Goal: Information Seeking & Learning: Learn about a topic

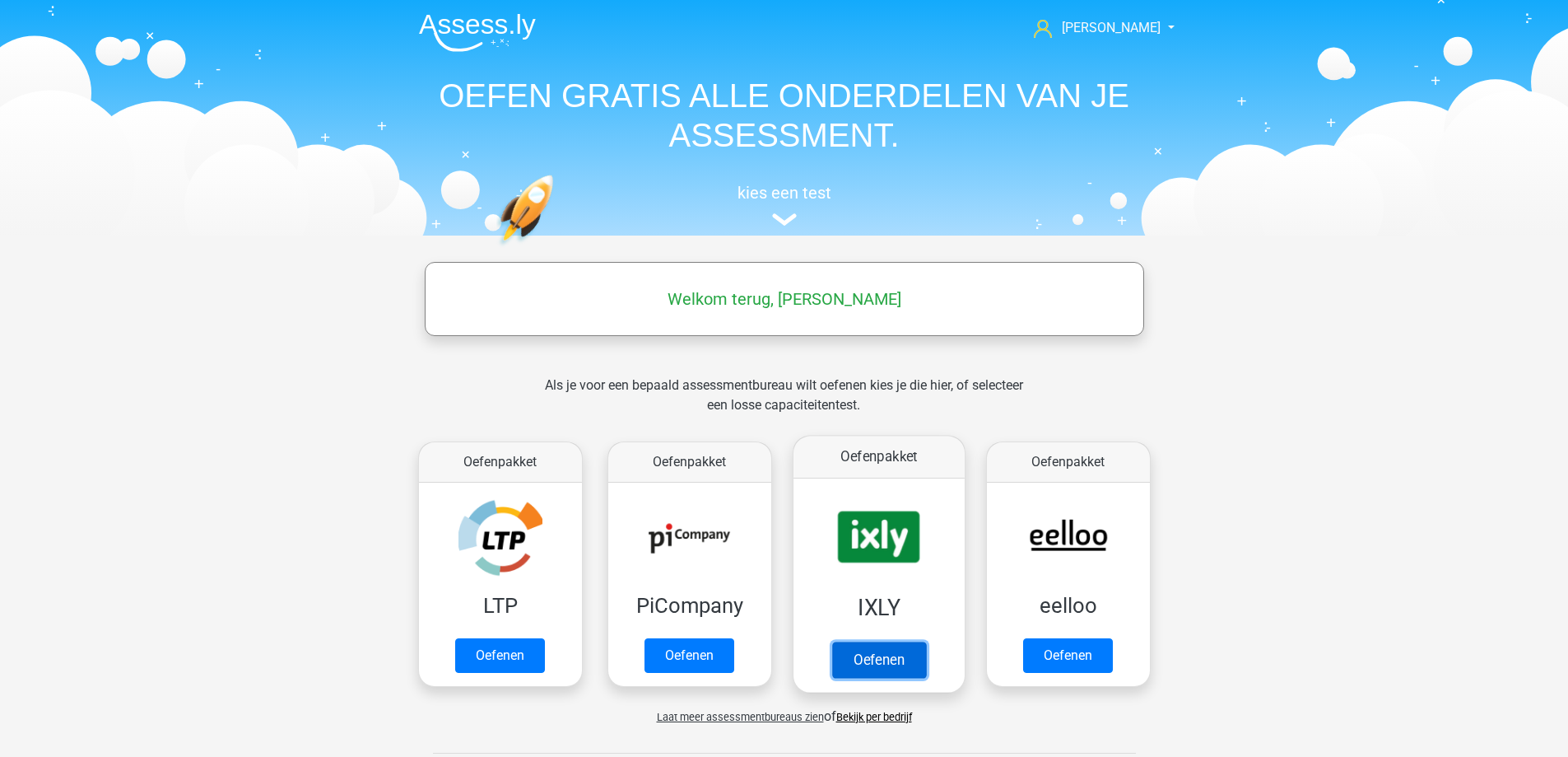
click at [878, 661] on link "Oefenen" at bounding box center [878, 660] width 94 height 36
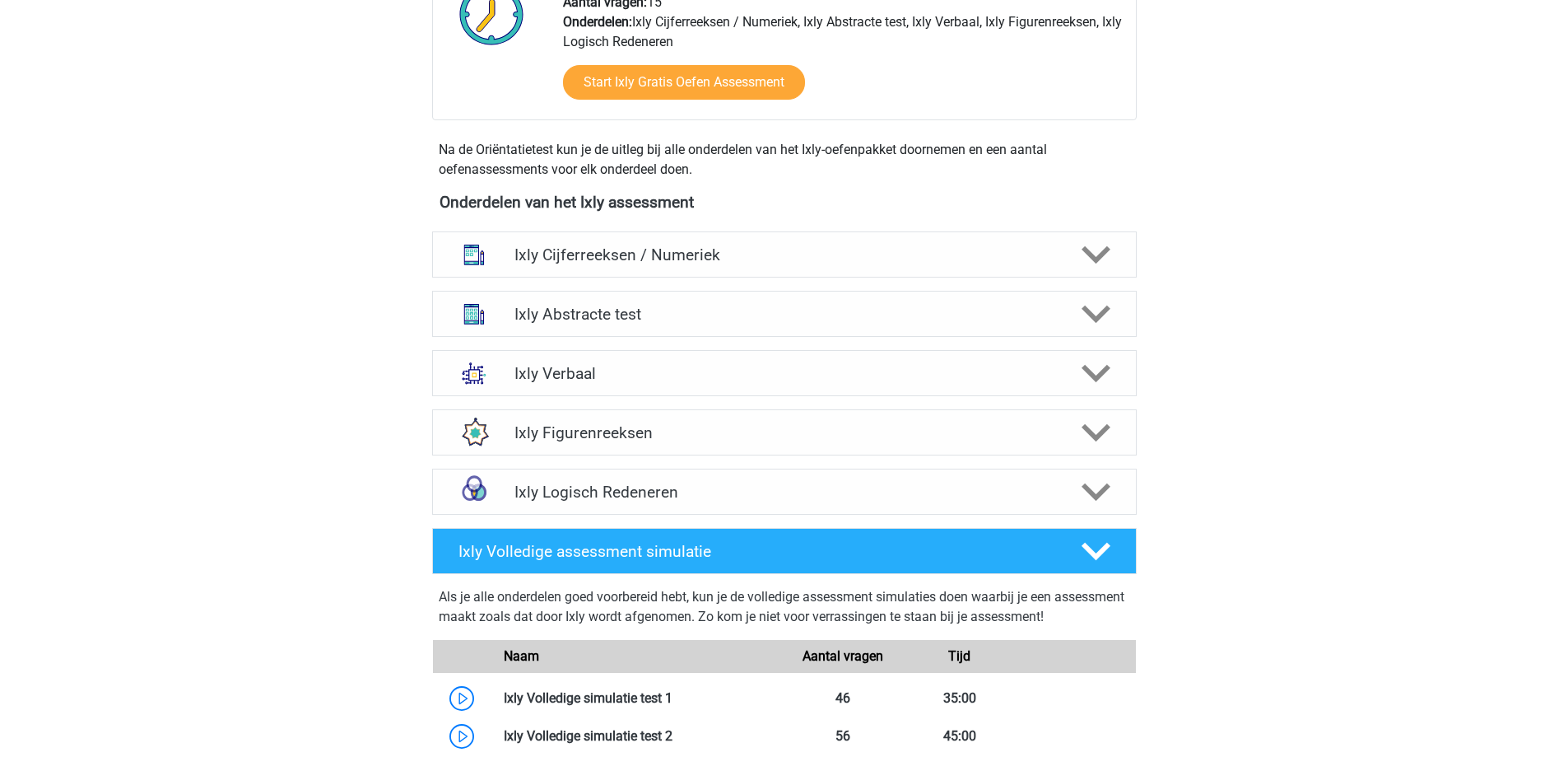
scroll to position [494, 0]
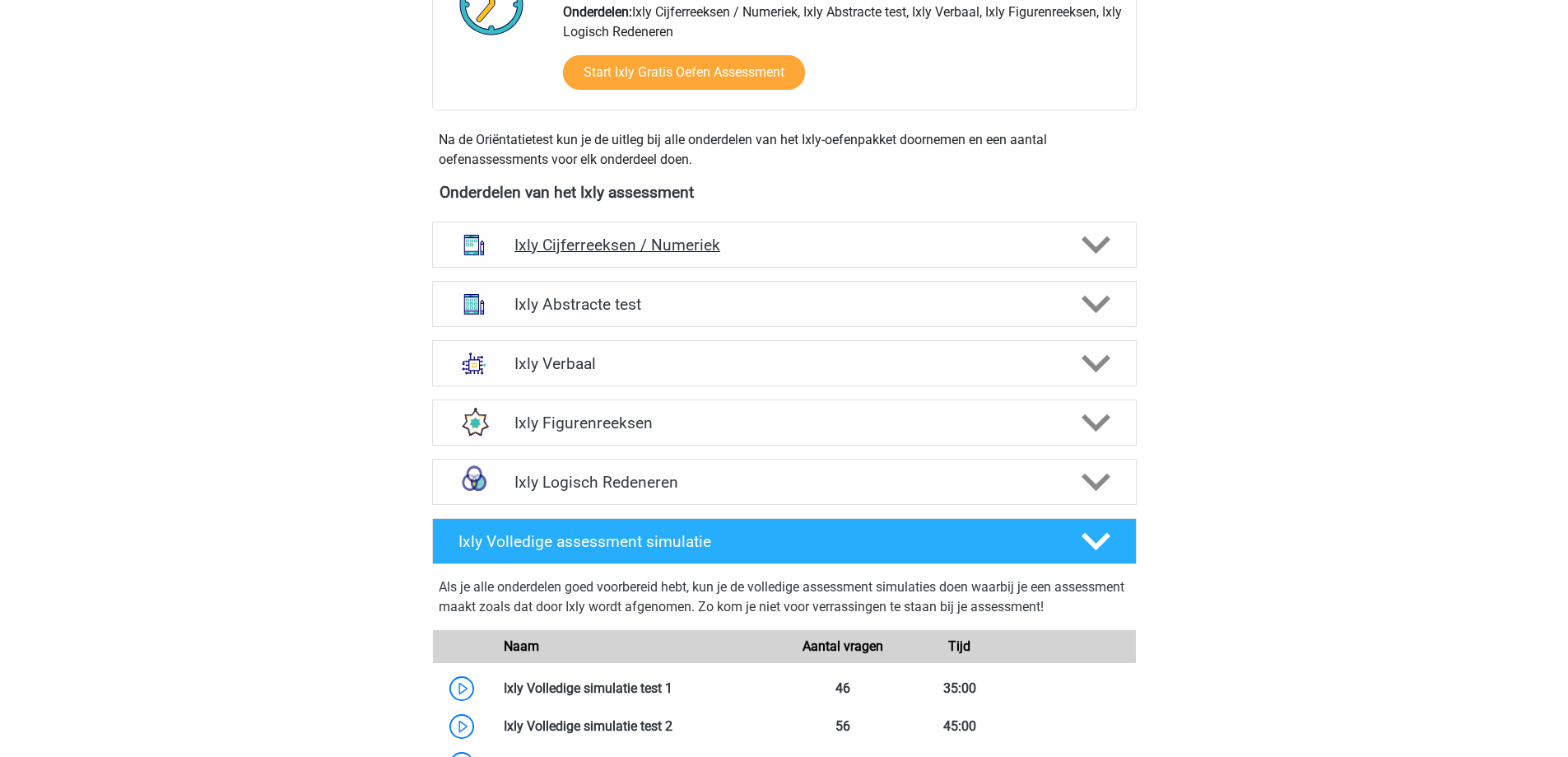
click at [1097, 247] on polygon at bounding box center [1097, 245] width 29 height 18
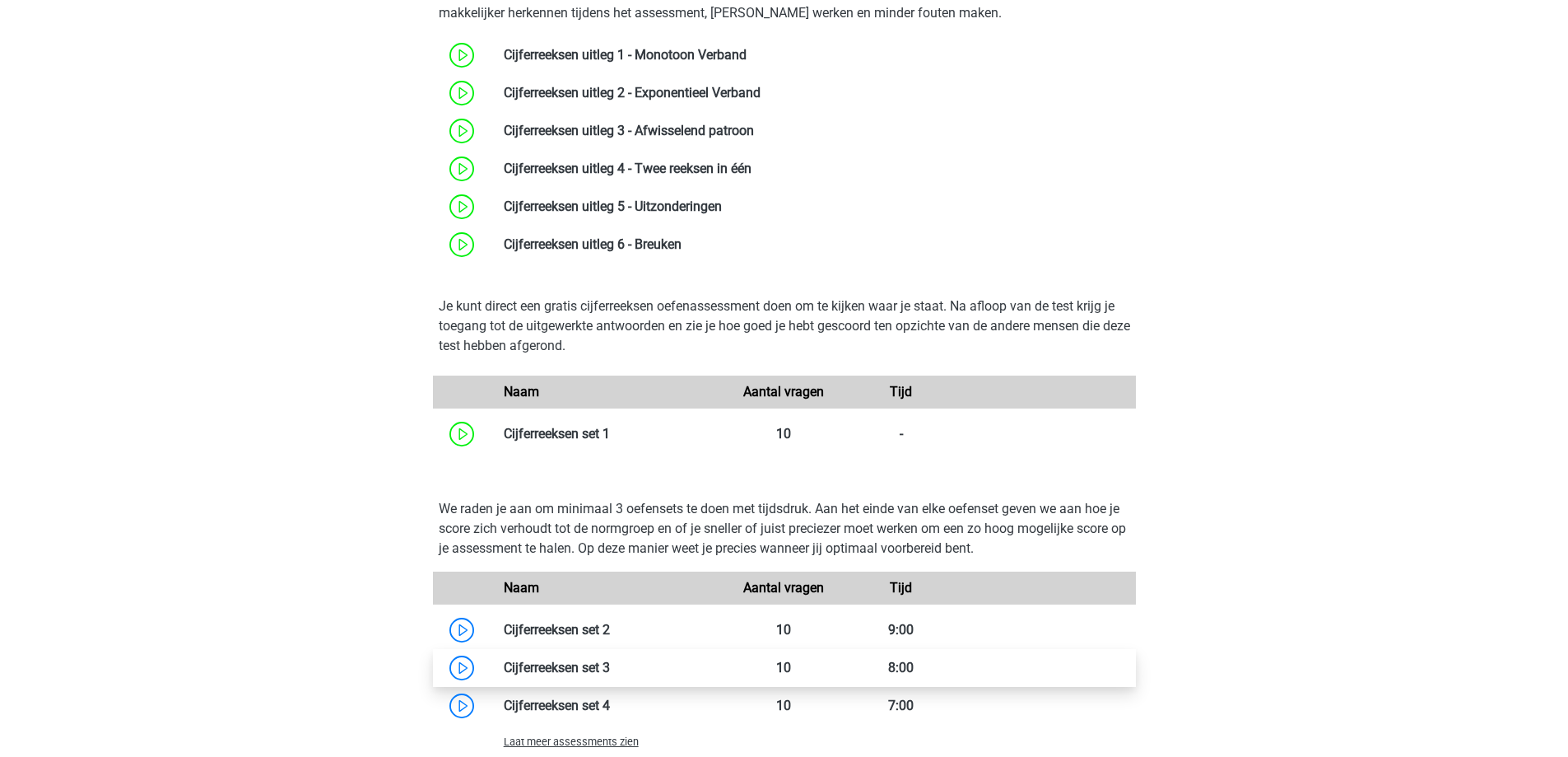
scroll to position [1071, 0]
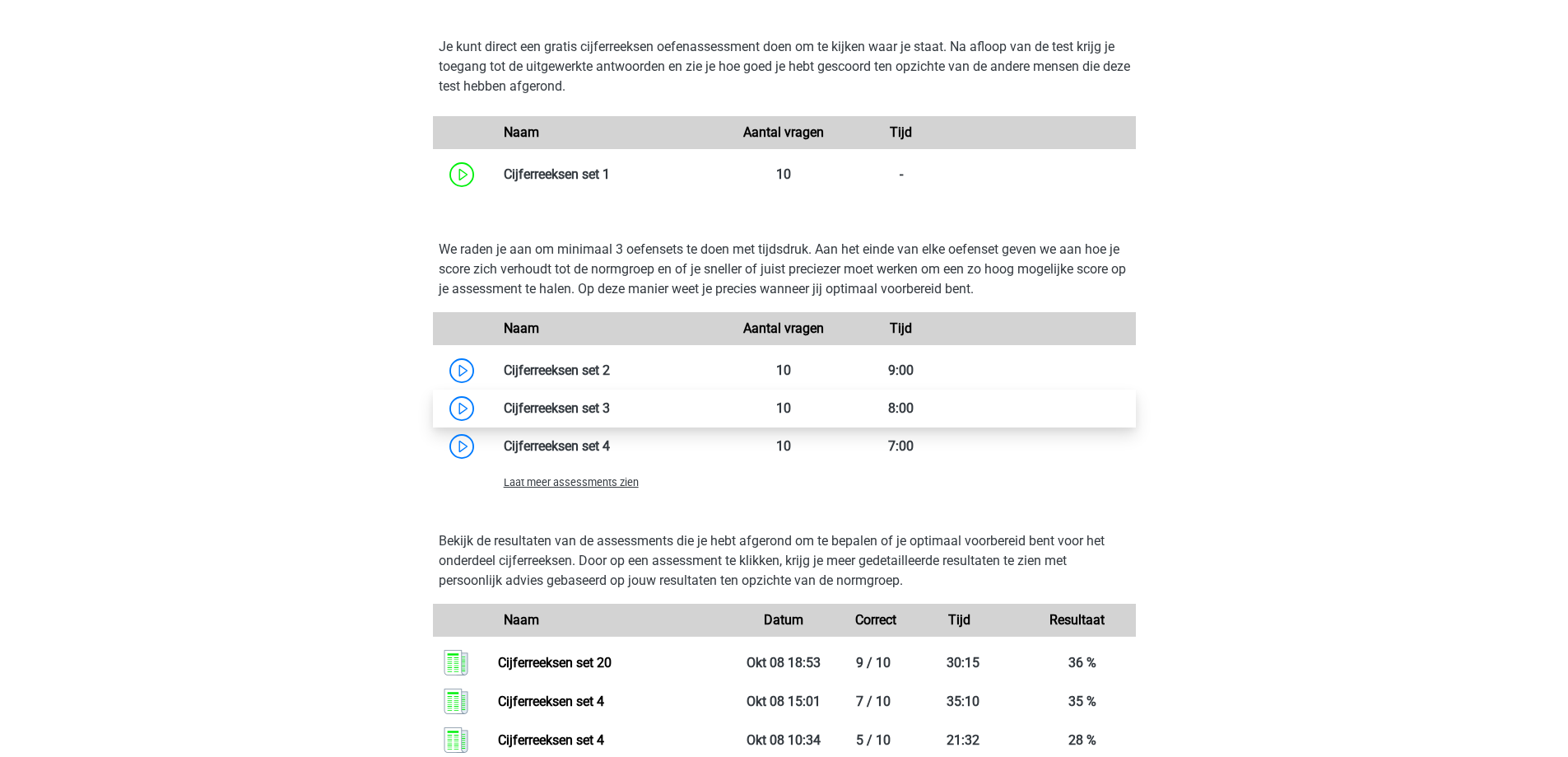
click at [610, 409] on link at bounding box center [610, 408] width 0 height 15
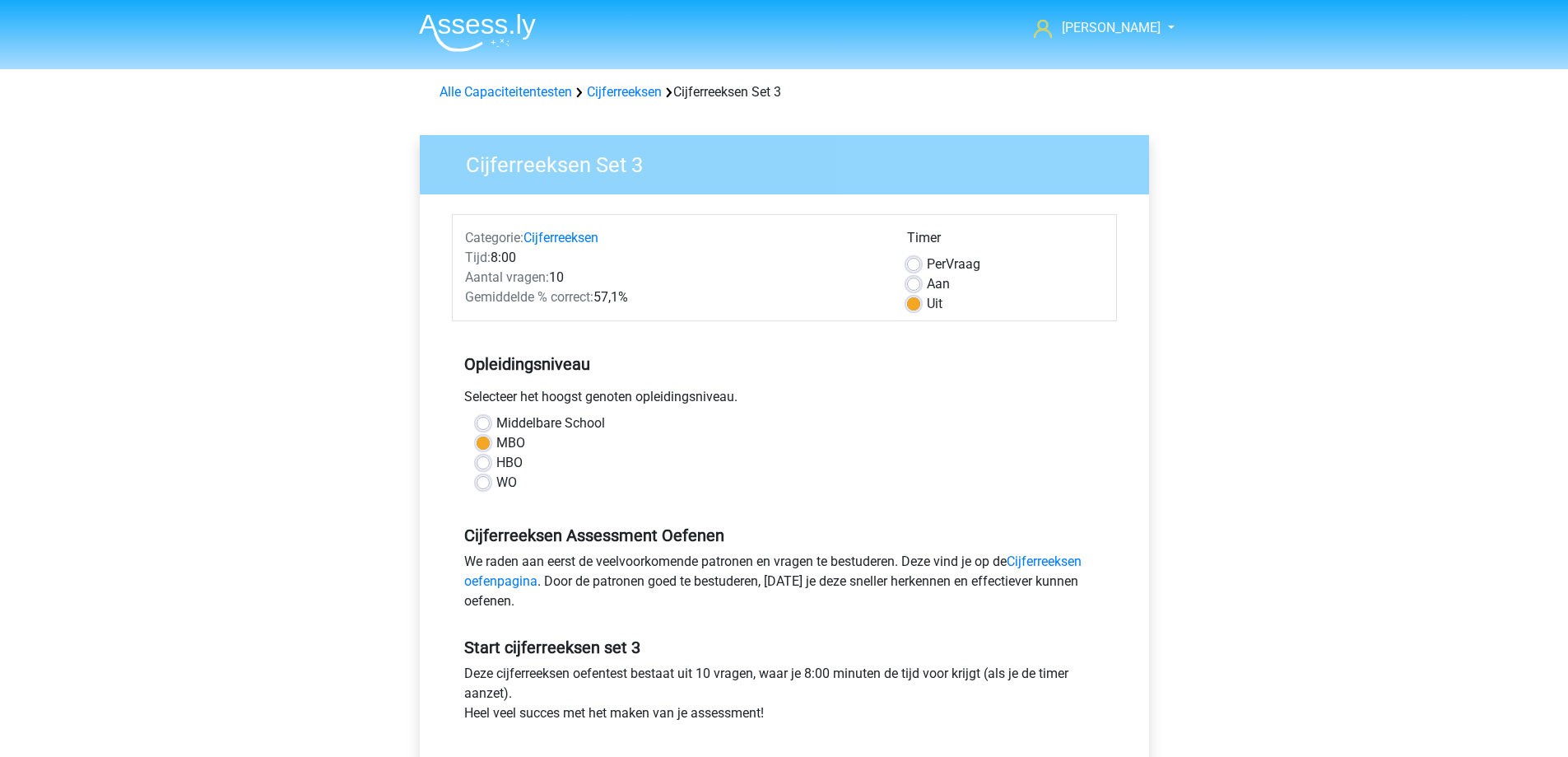
scroll to position [329, 0]
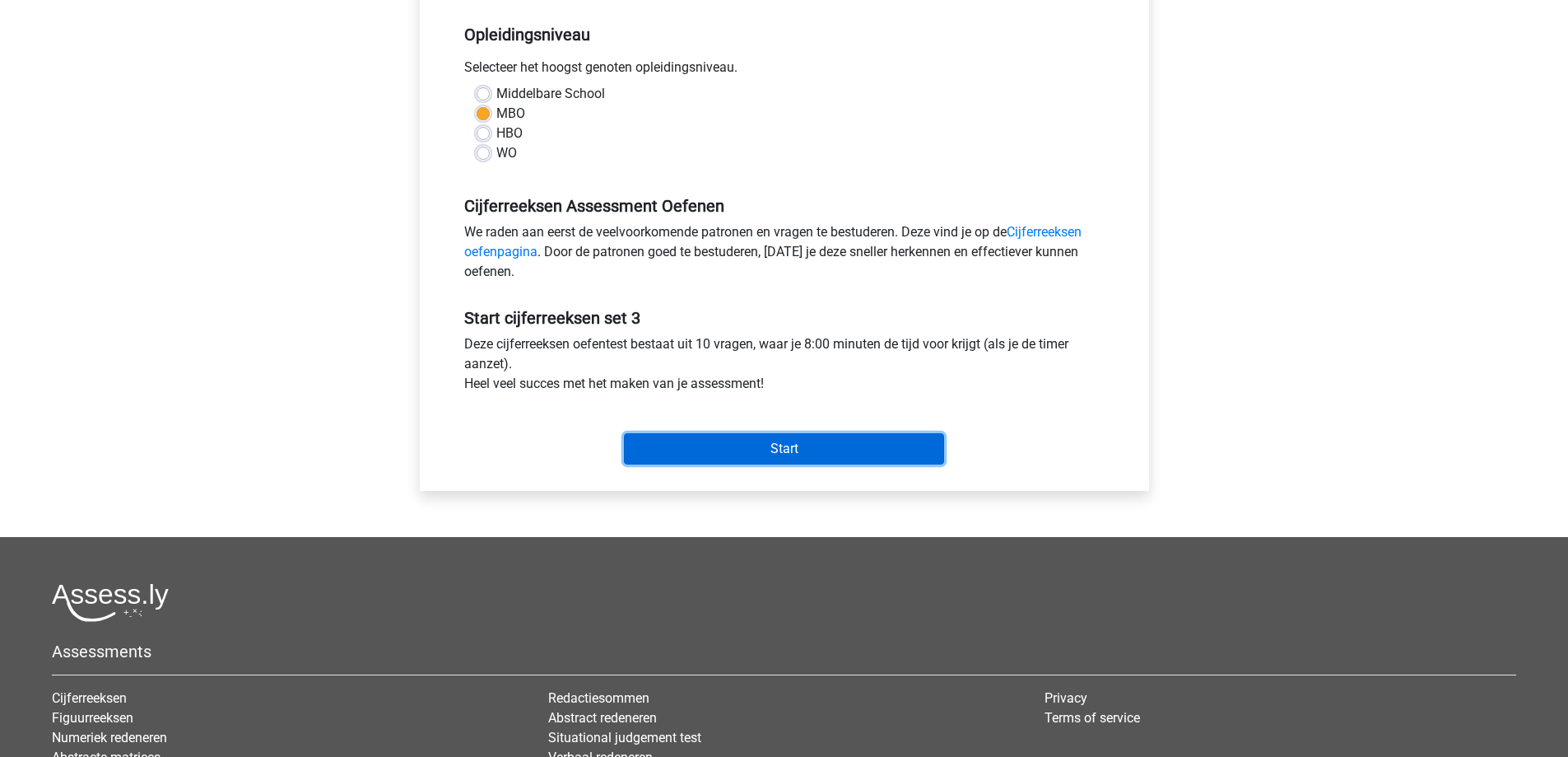
click at [770, 442] on input "Start" at bounding box center [784, 449] width 320 height 31
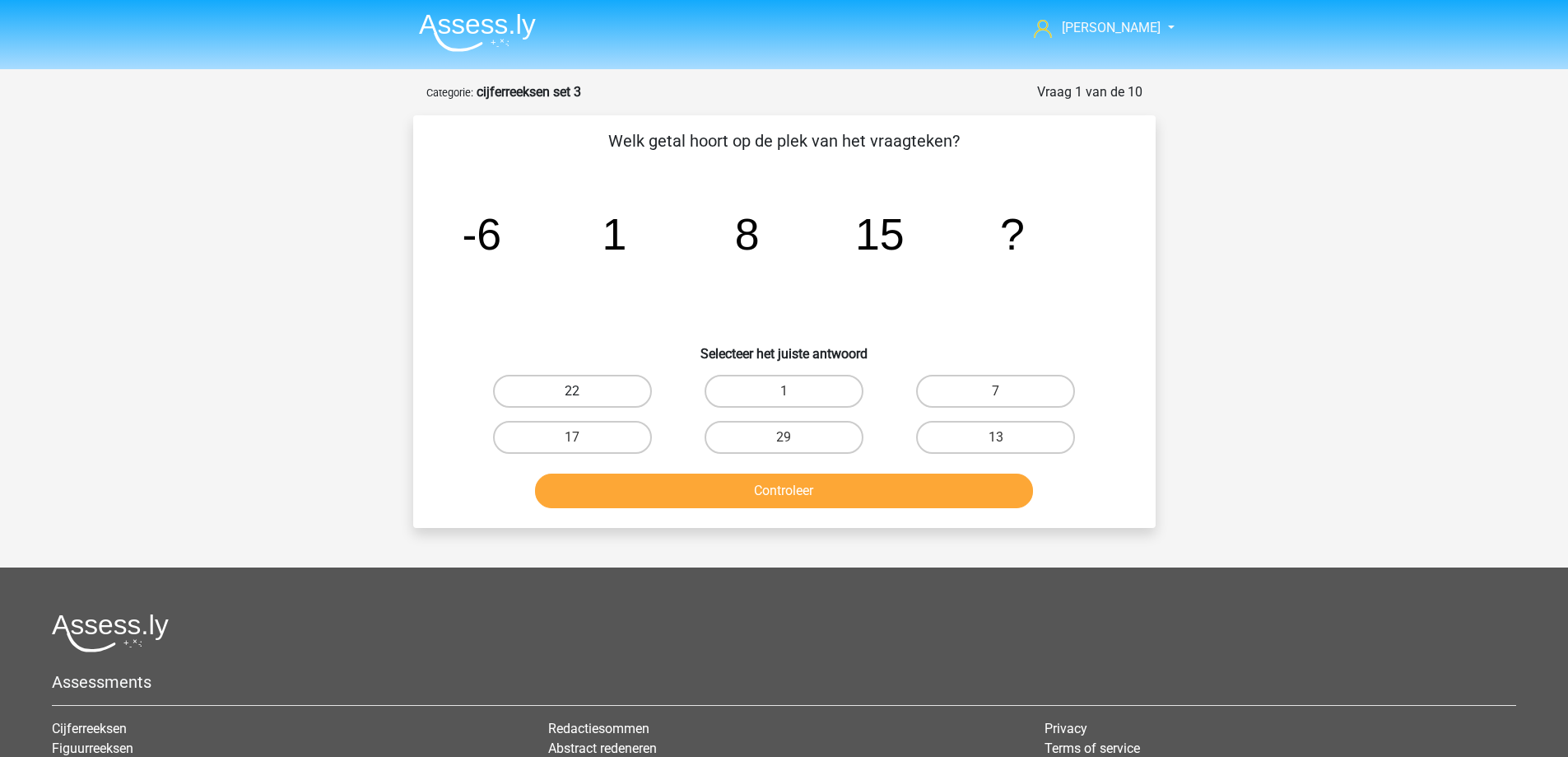
click at [586, 402] on div "22" at bounding box center [572, 391] width 198 height 33
click at [577, 402] on label "22" at bounding box center [572, 391] width 159 height 33
click at [577, 402] on input "22" at bounding box center [577, 396] width 10 height 10
radio input "true"
click at [678, 502] on button "Controleer" at bounding box center [784, 491] width 498 height 34
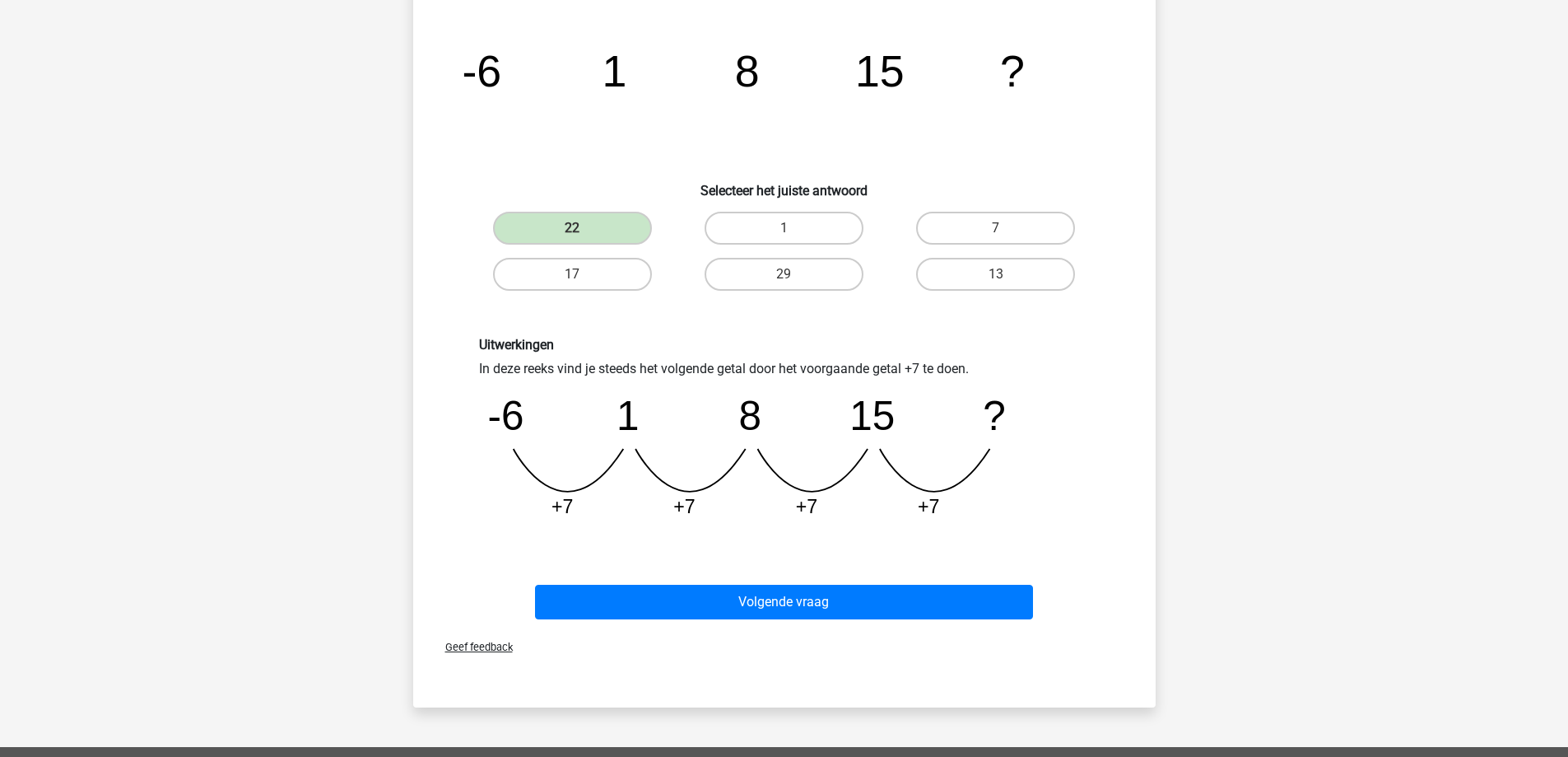
scroll to position [165, 0]
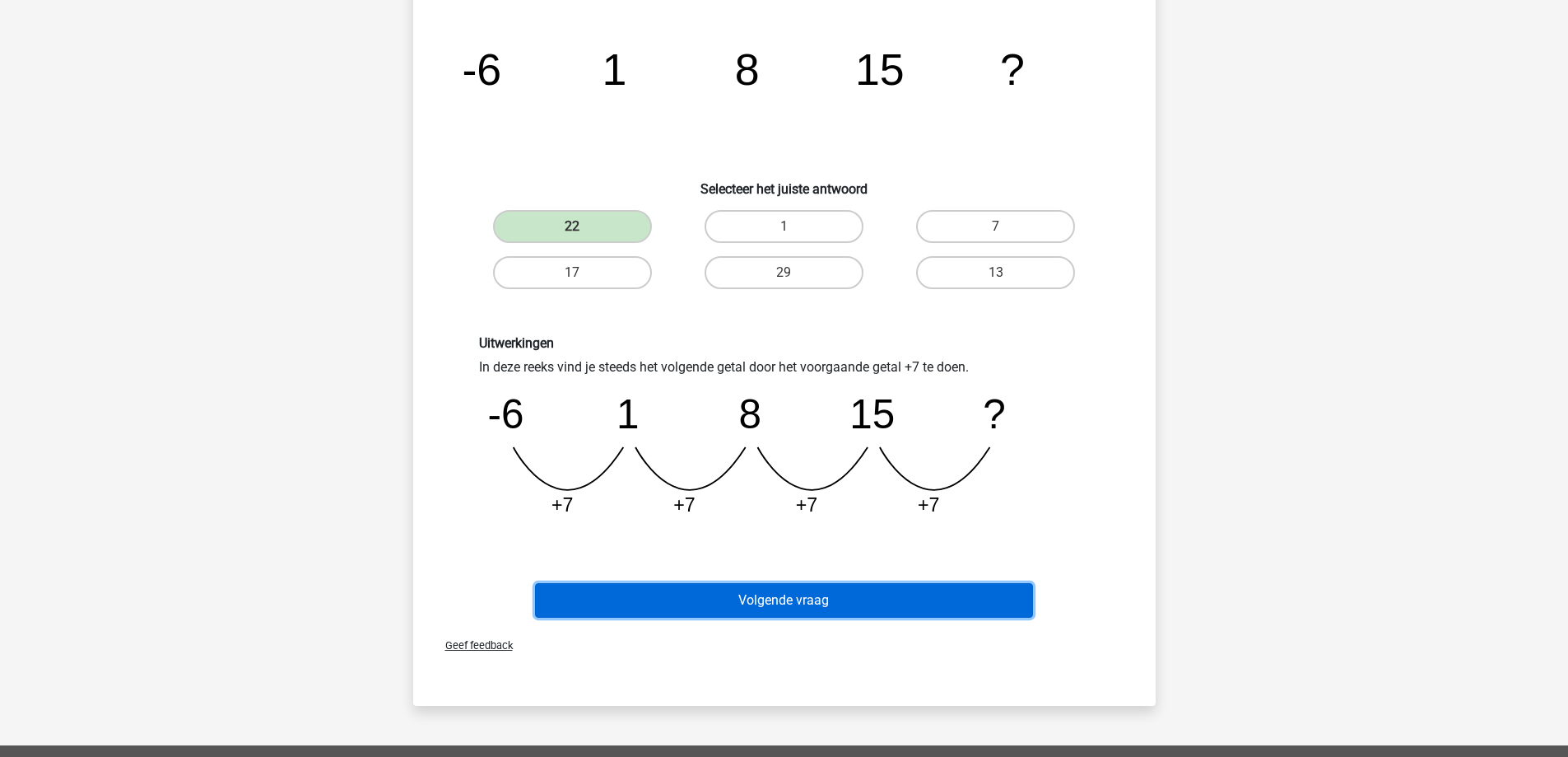
click at [725, 608] on button "Volgende vraag" at bounding box center [784, 601] width 498 height 34
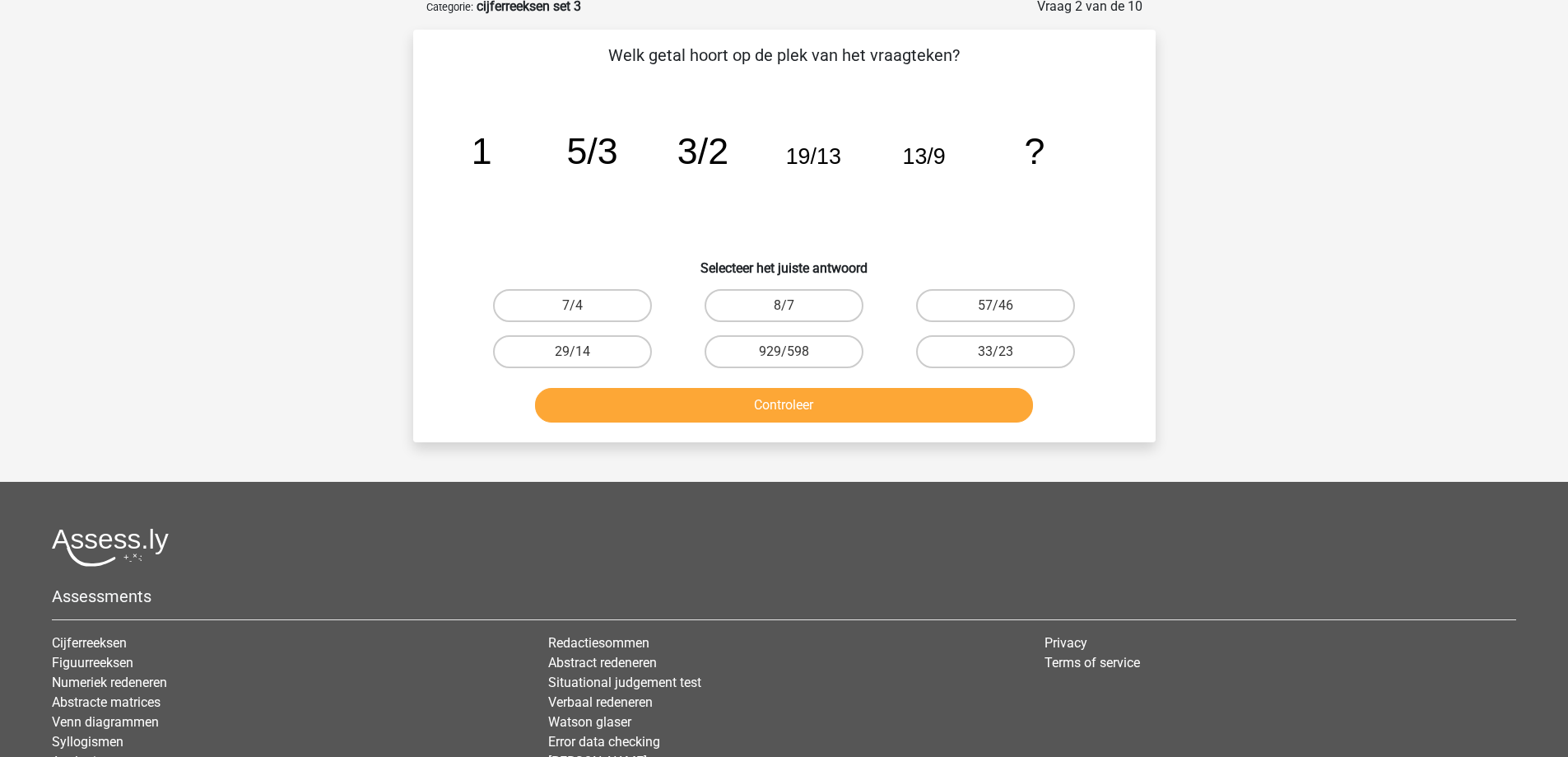
scroll to position [82, 0]
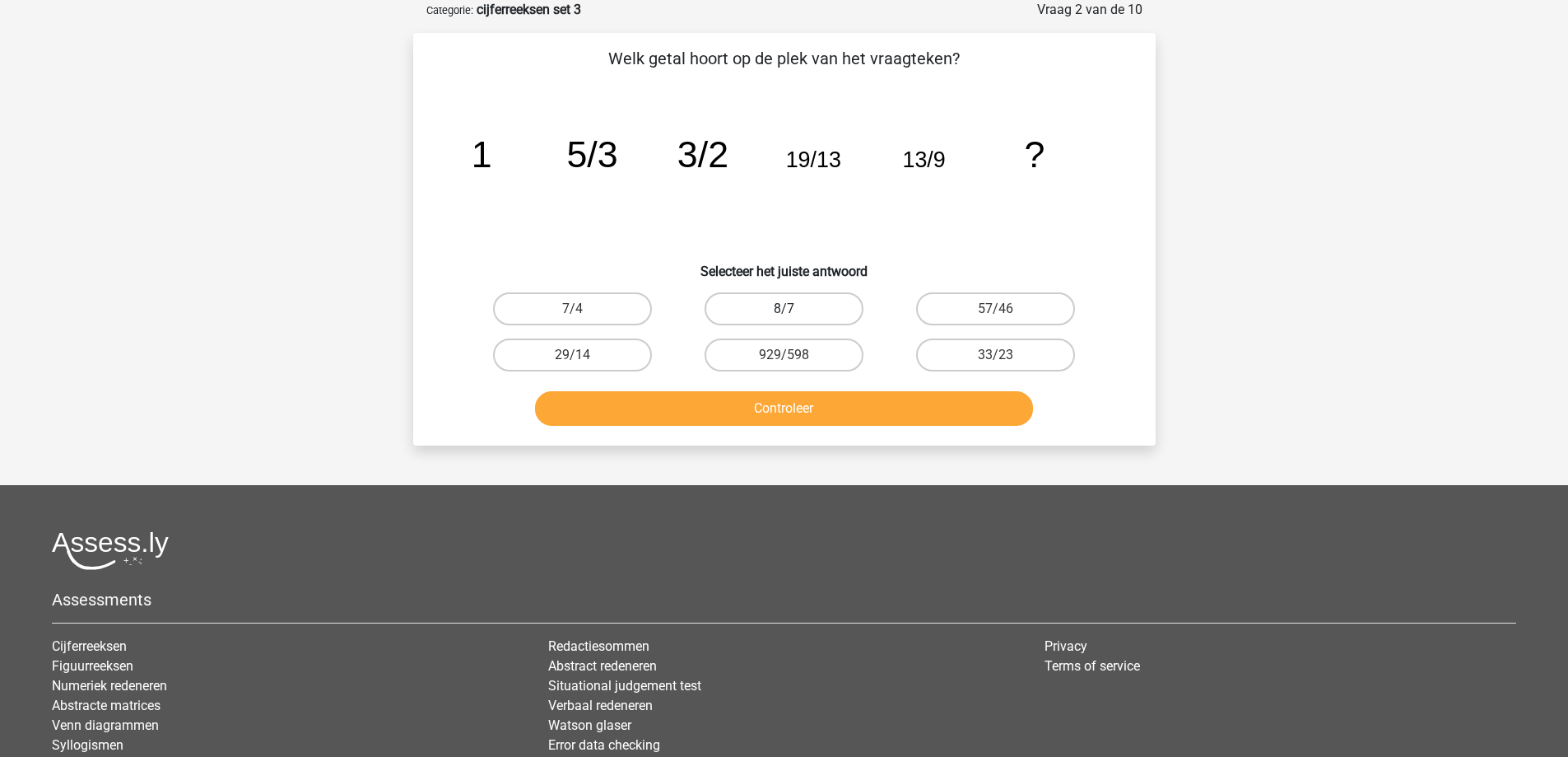
click at [798, 307] on label "8/7" at bounding box center [783, 308] width 159 height 33
click at [794, 308] on input "8/7" at bounding box center [789, 314] width 10 height 10
radio input "true"
click at [728, 407] on button "Controleer" at bounding box center [784, 408] width 498 height 34
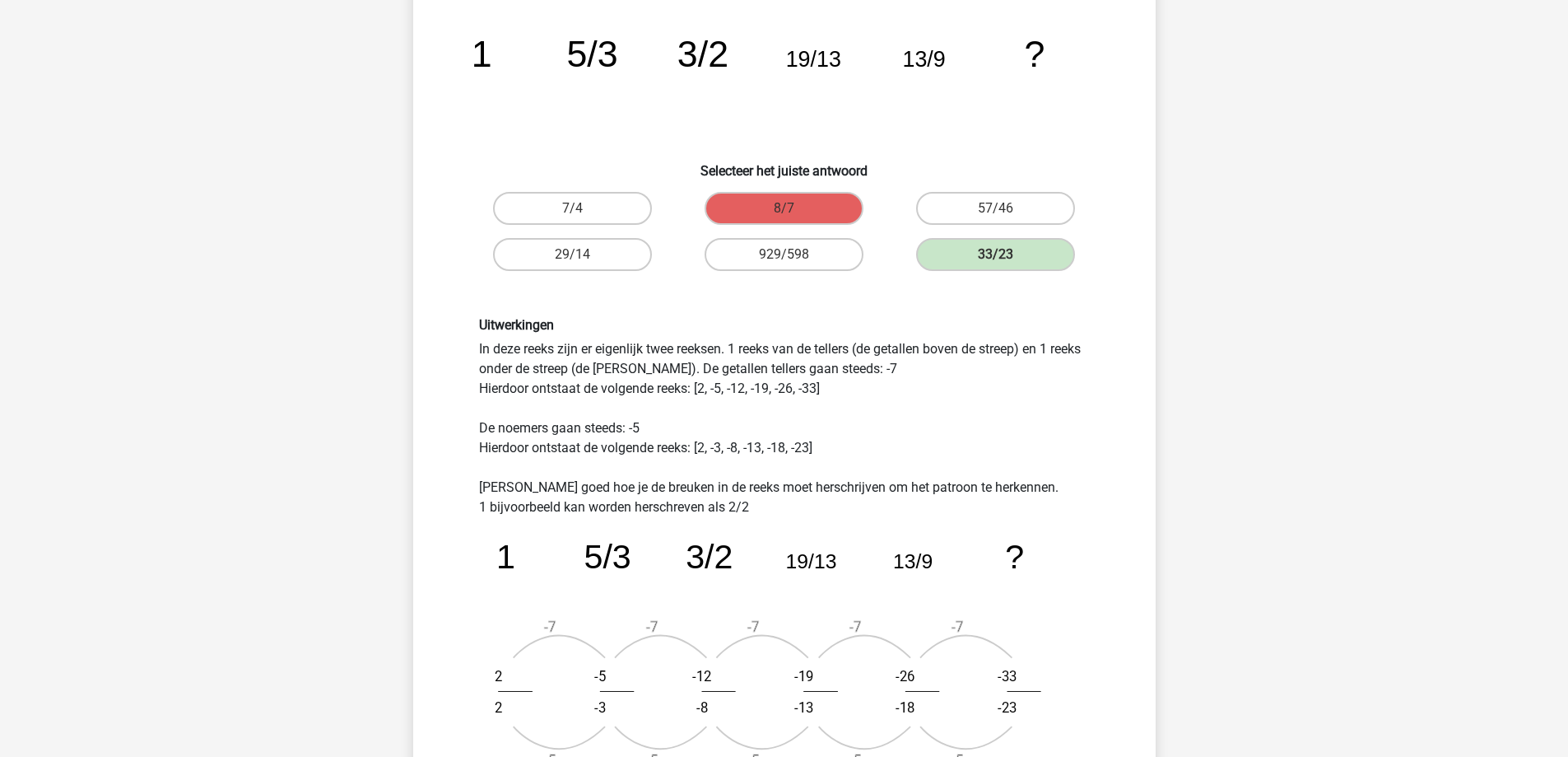
scroll to position [412, 0]
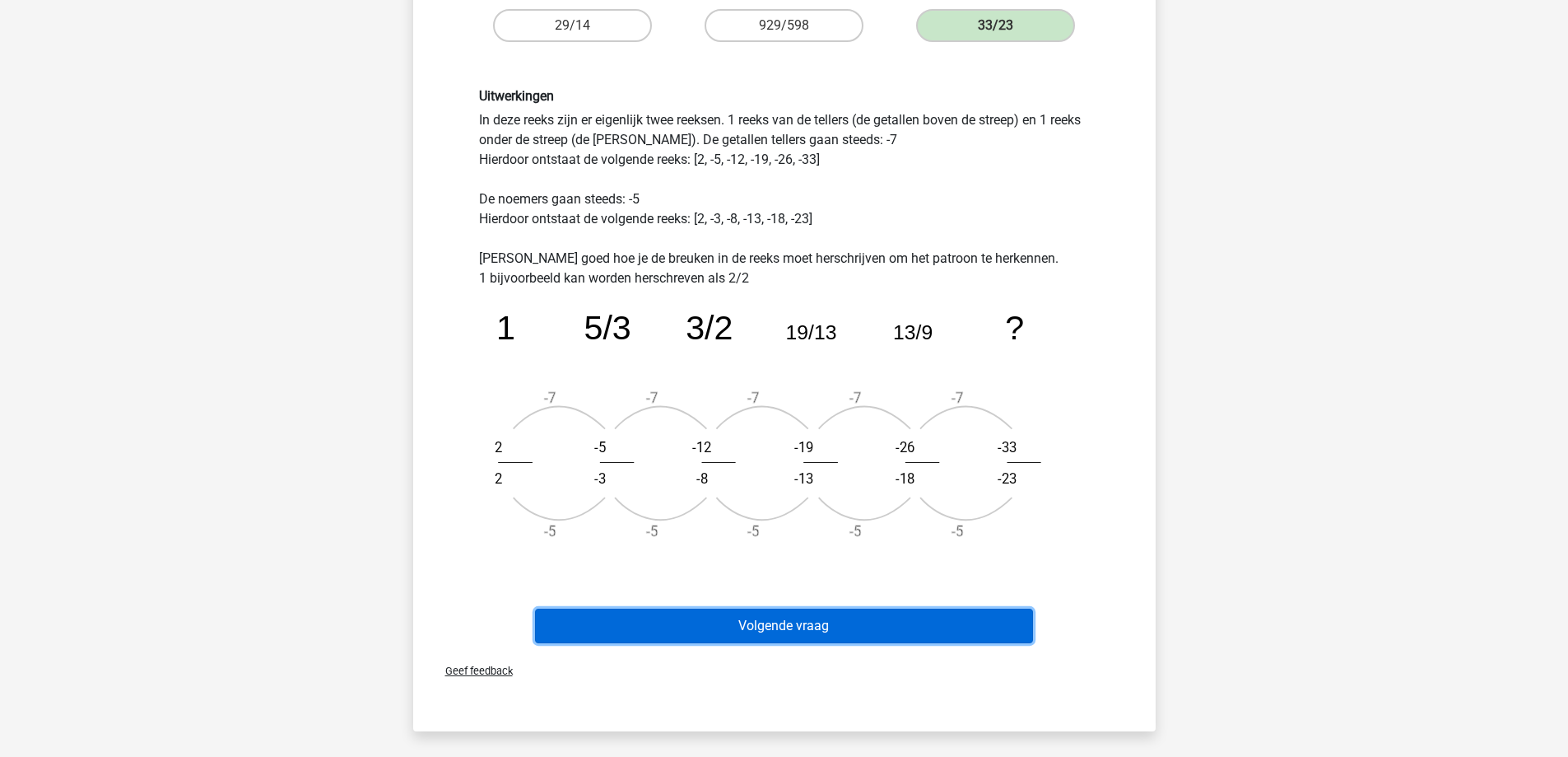
click at [744, 625] on button "Volgende vraag" at bounding box center [784, 626] width 498 height 34
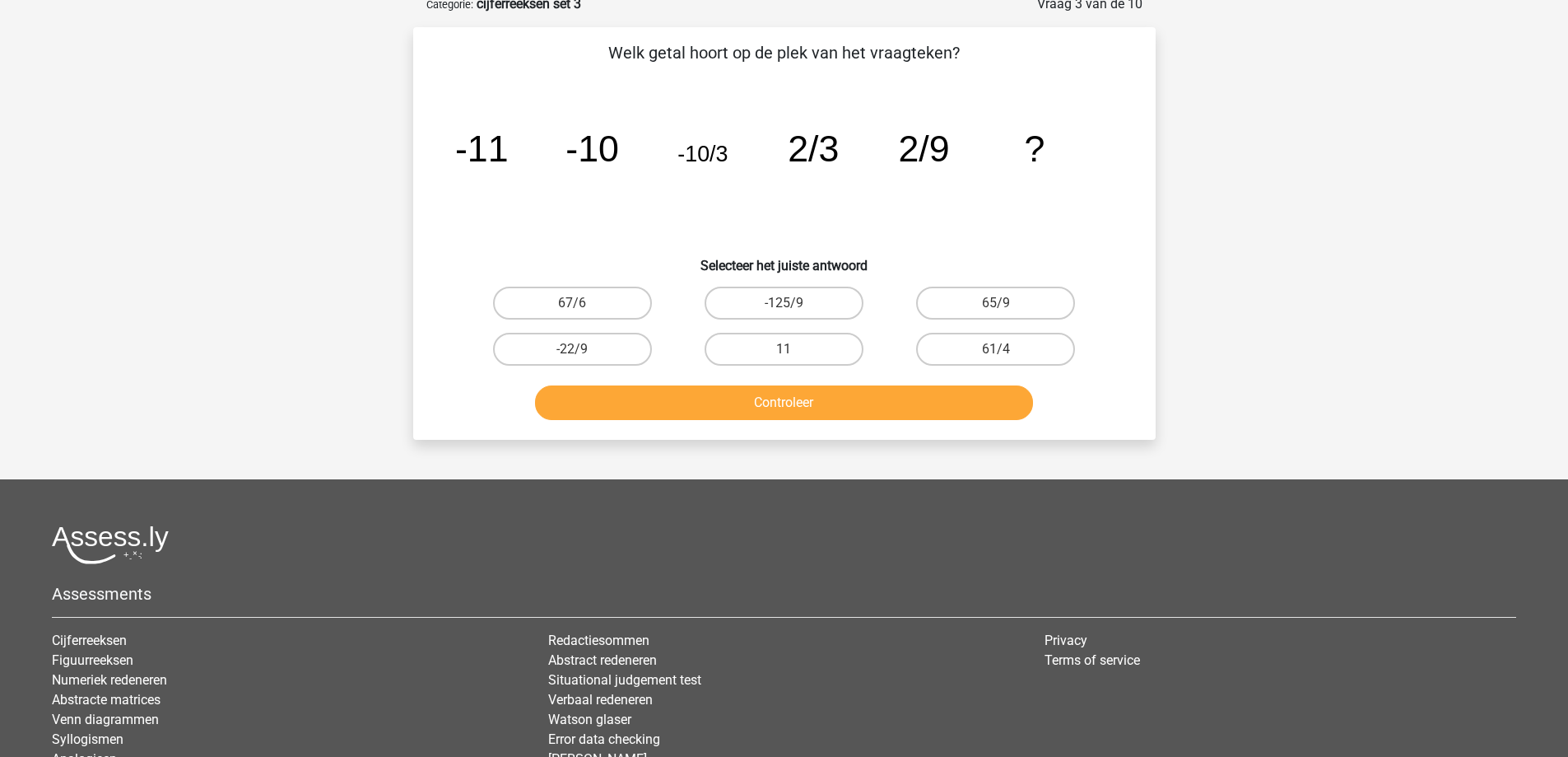
scroll to position [82, 0]
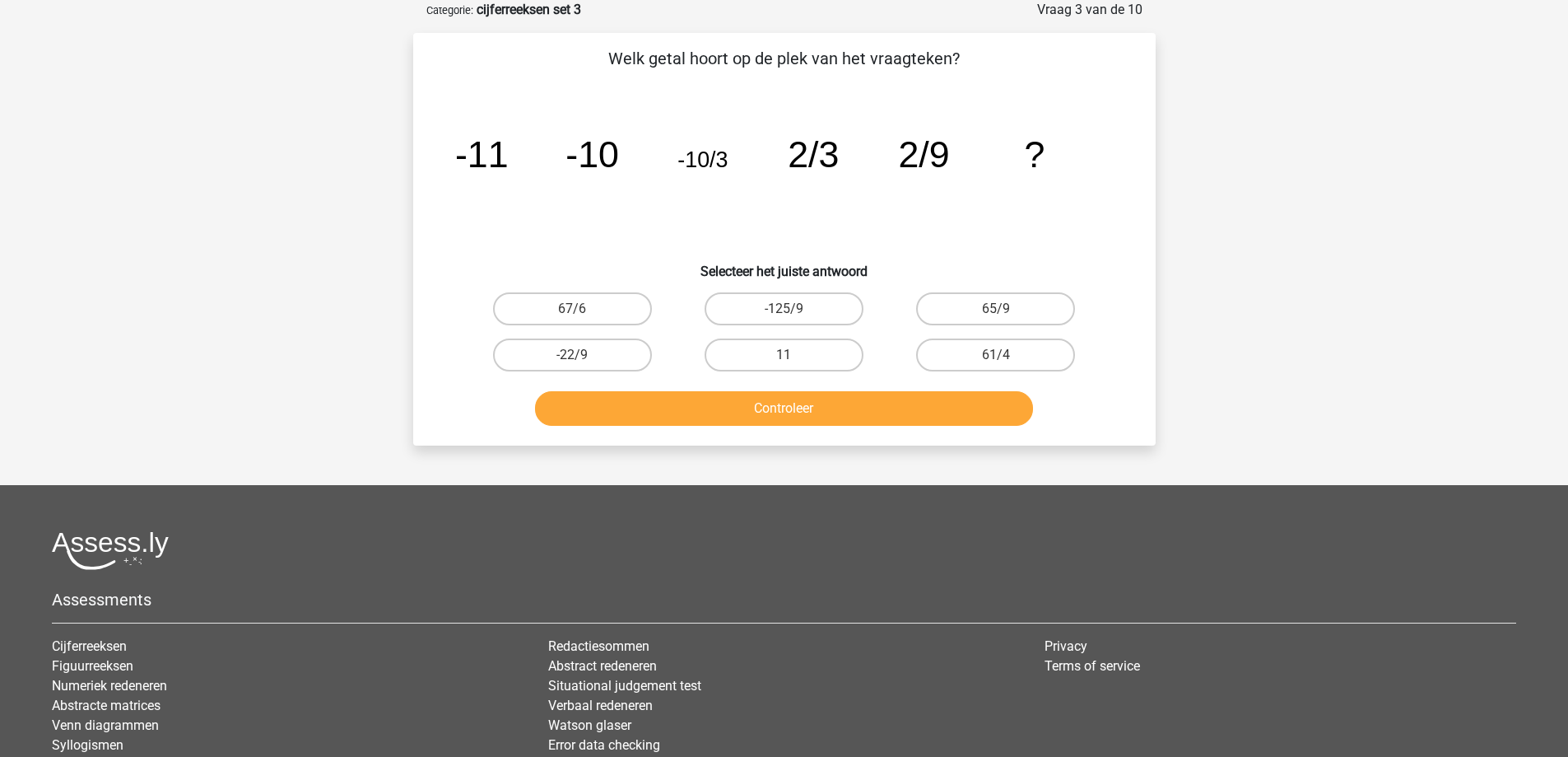
click at [574, 359] on input "-22/9" at bounding box center [577, 360] width 10 height 10
radio input "true"
click at [690, 408] on button "Controleer" at bounding box center [784, 408] width 498 height 34
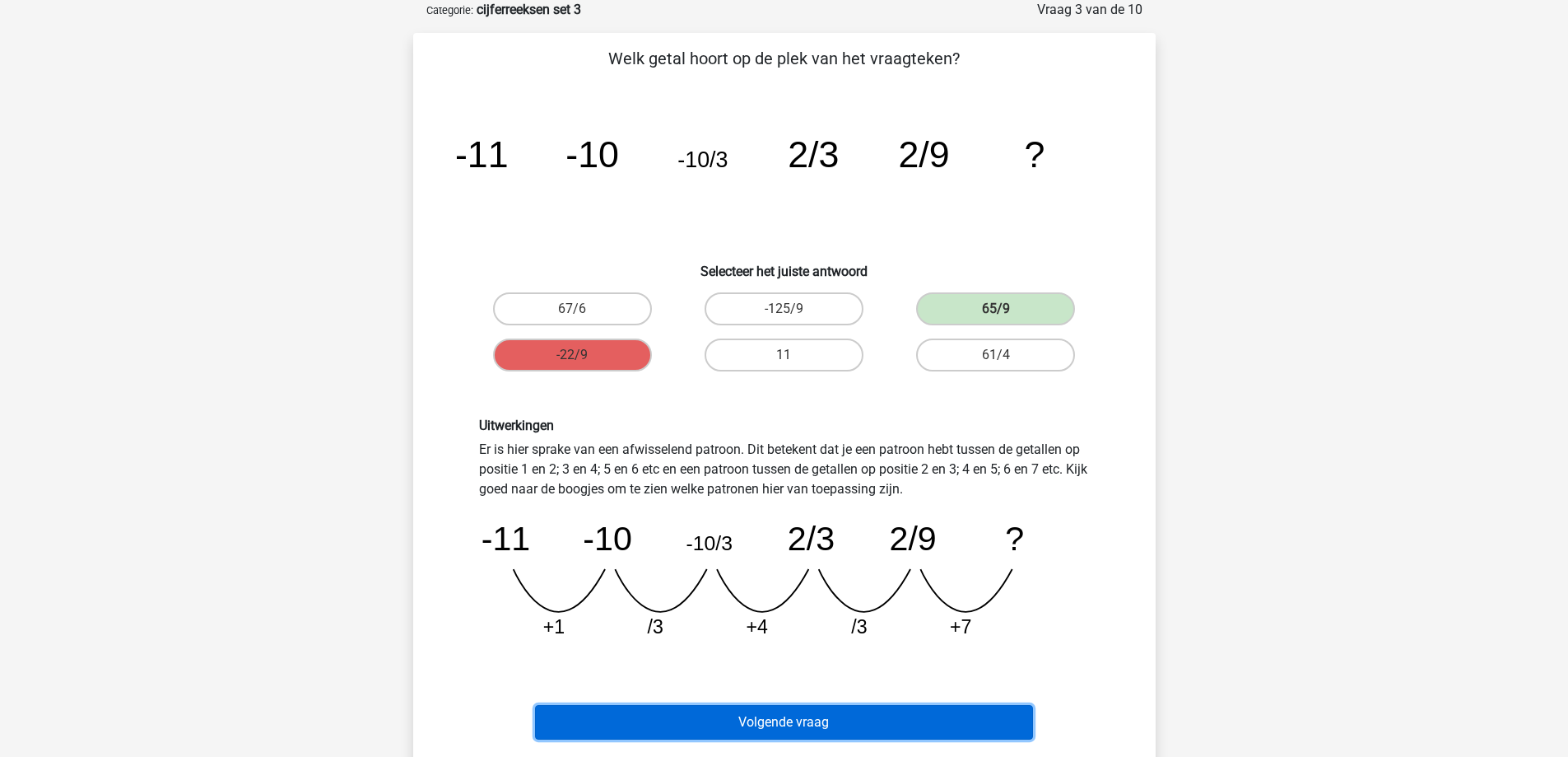
click at [699, 719] on button "Volgende vraag" at bounding box center [784, 722] width 498 height 34
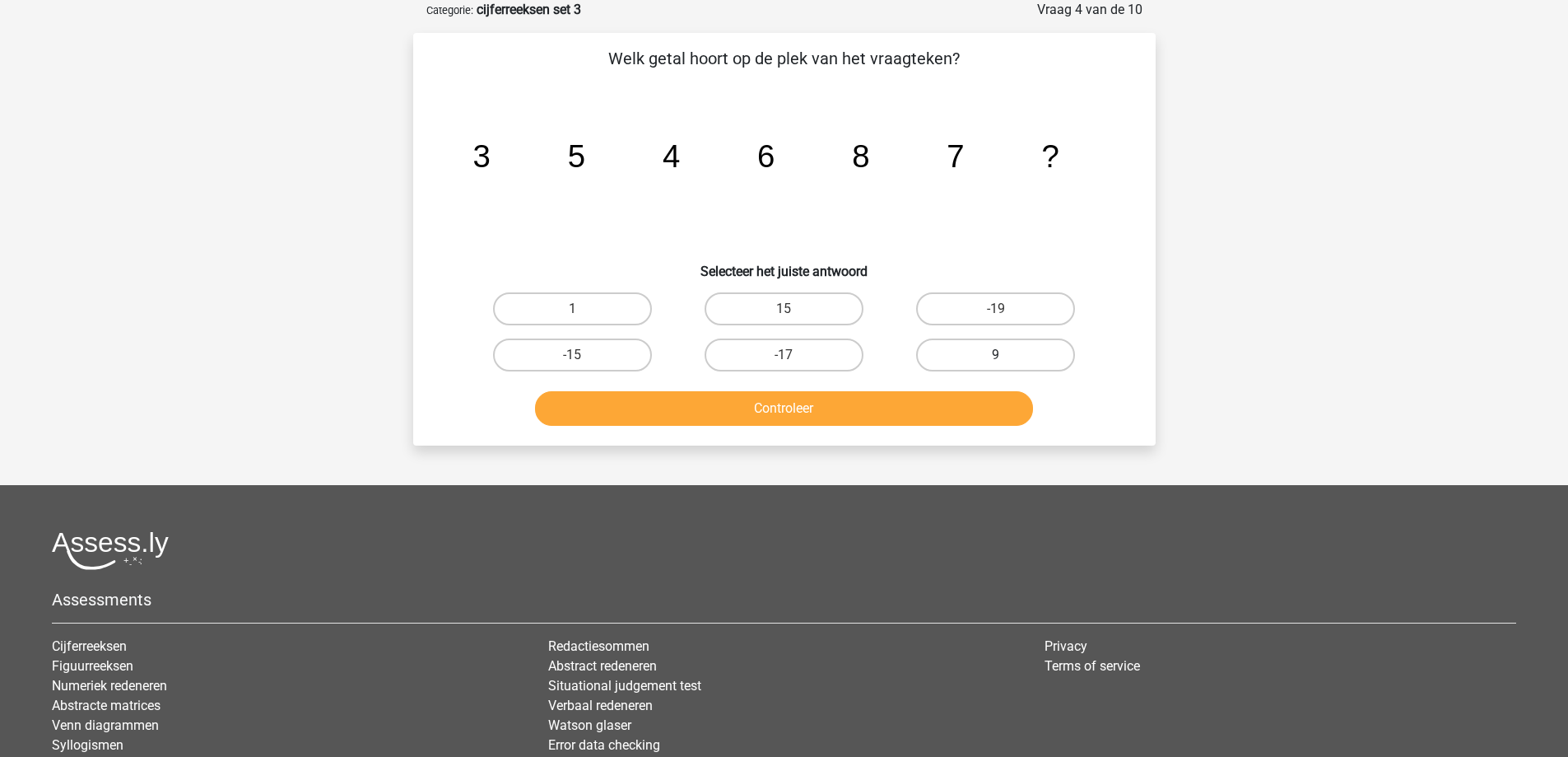
click at [1060, 353] on label "9" at bounding box center [995, 355] width 159 height 33
click at [1006, 355] on input "9" at bounding box center [1001, 360] width 10 height 10
radio input "true"
click at [903, 414] on button "Controleer" at bounding box center [784, 408] width 498 height 34
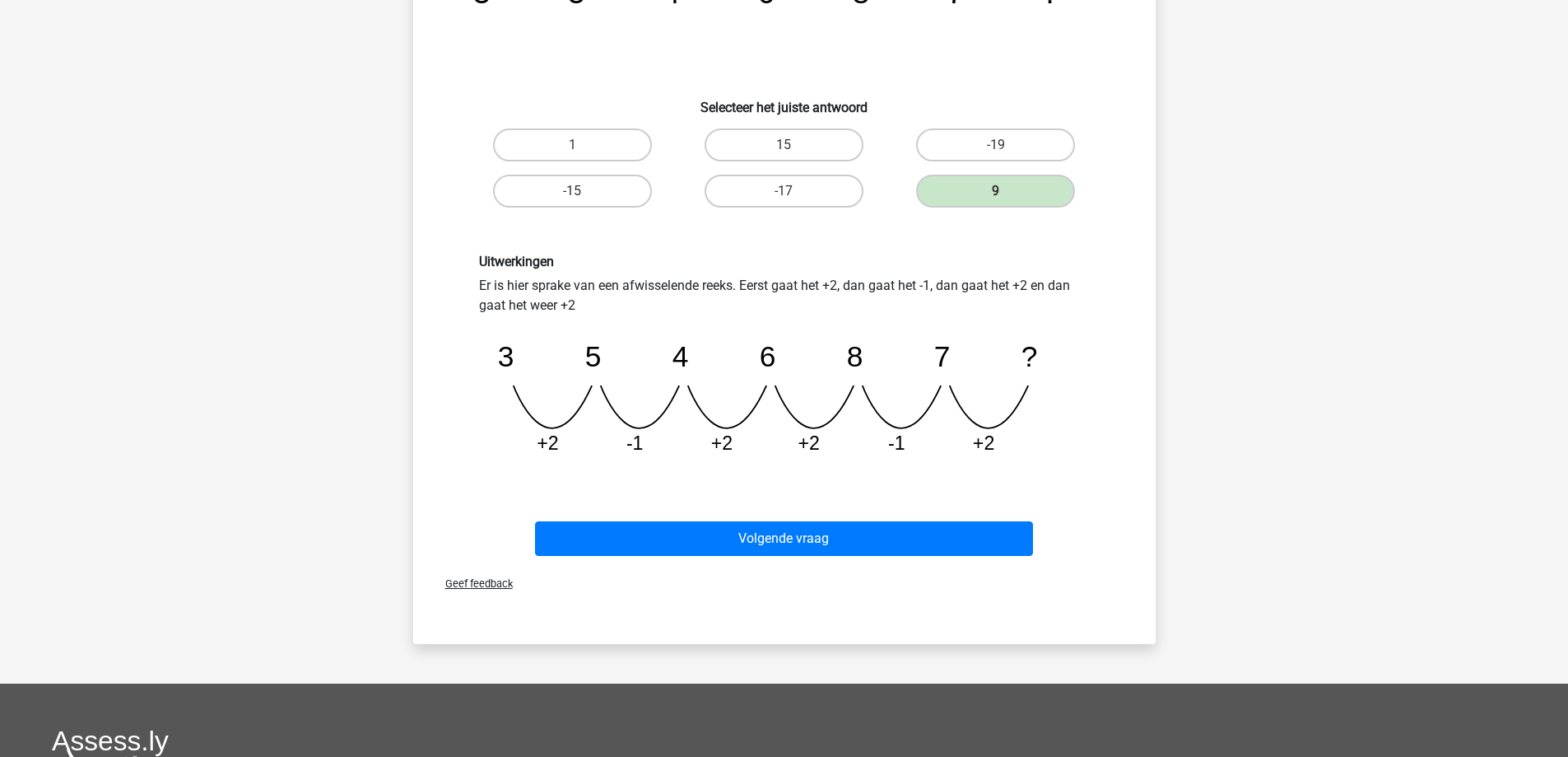
scroll to position [247, 0]
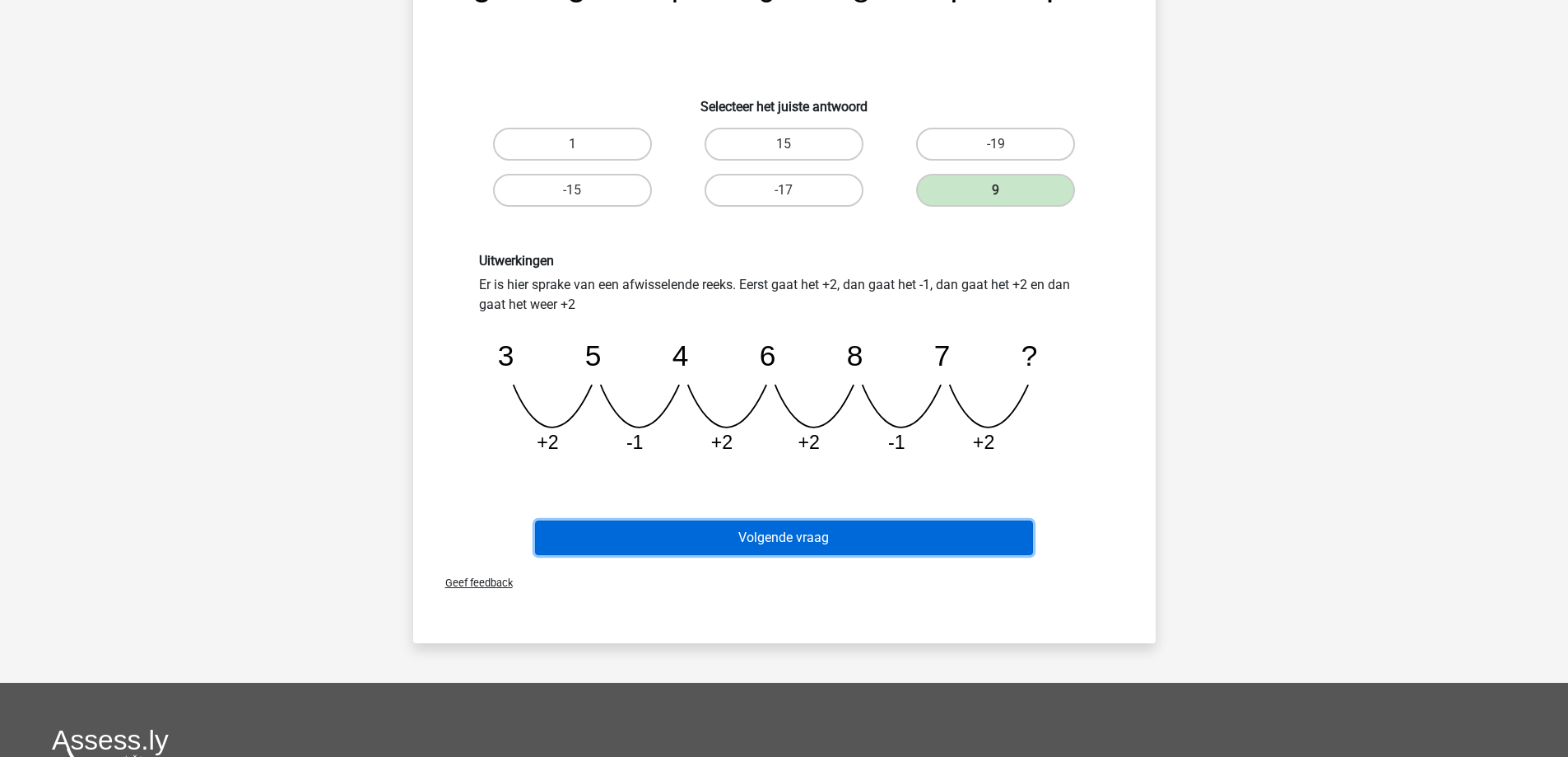
click at [747, 534] on button "Volgende vraag" at bounding box center [784, 538] width 498 height 34
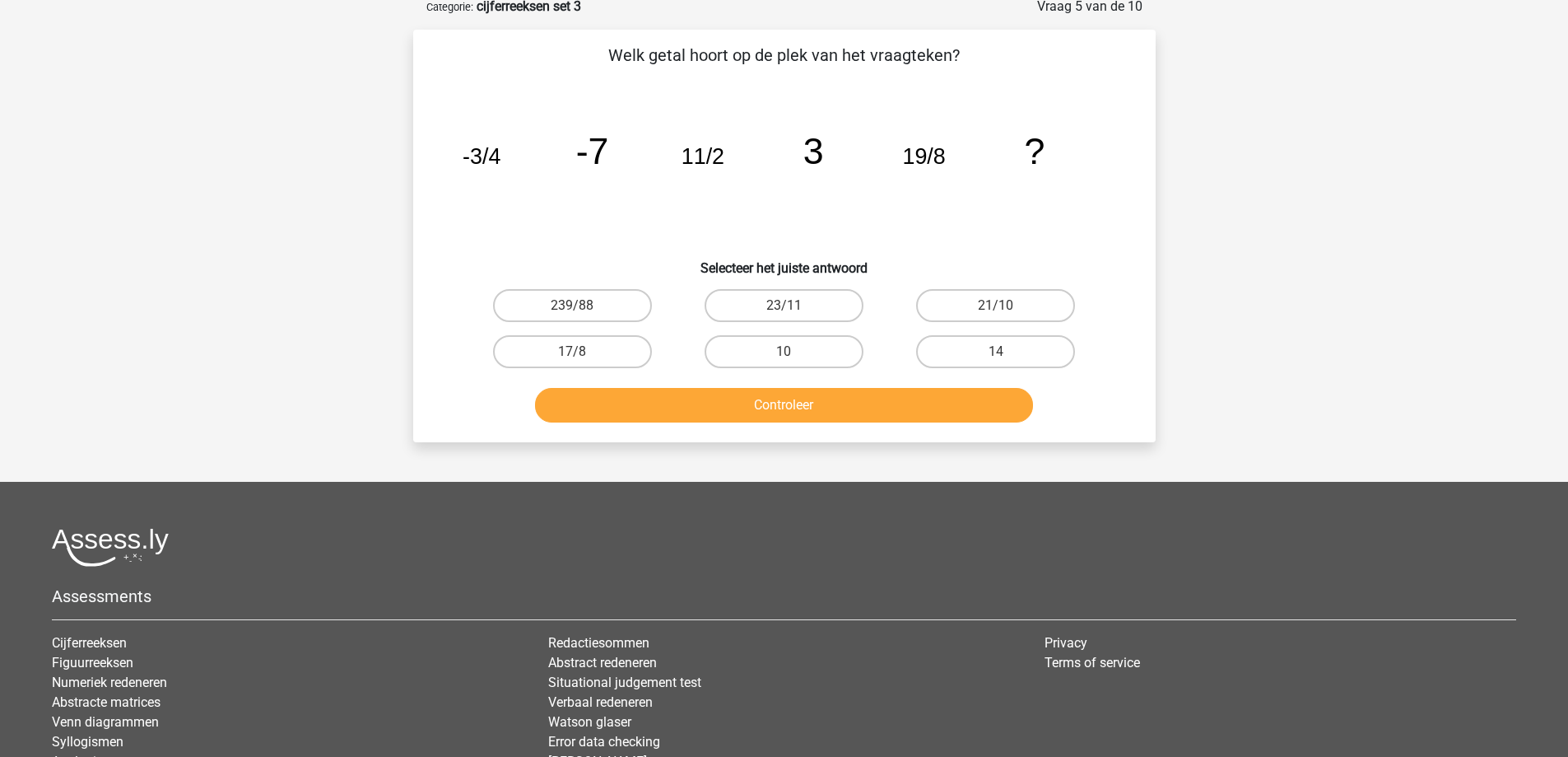
scroll to position [82, 0]
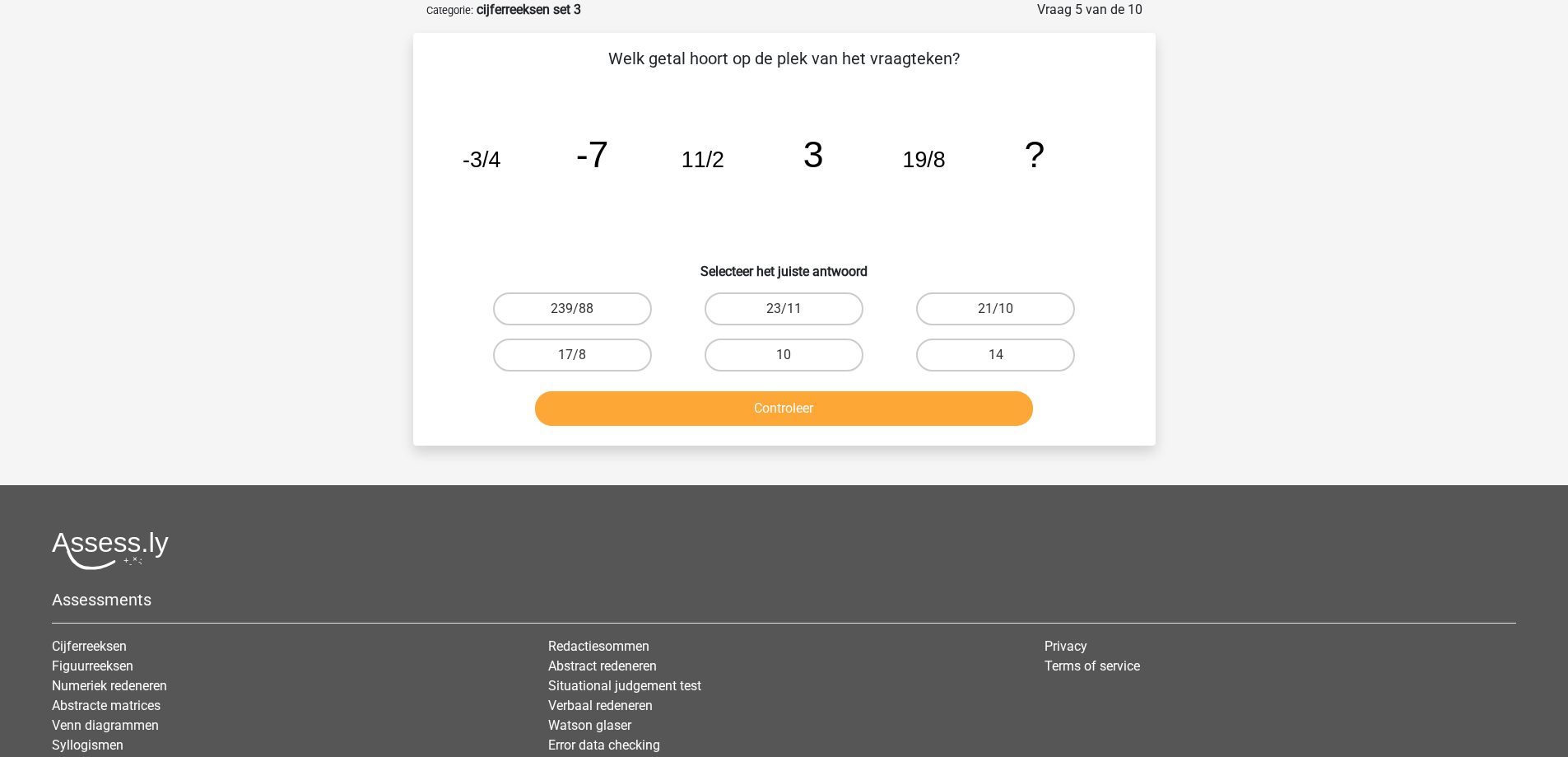
click at [1004, 355] on input "14" at bounding box center [1001, 360] width 10 height 10
radio input "true"
click at [862, 404] on button "Controleer" at bounding box center [784, 408] width 498 height 34
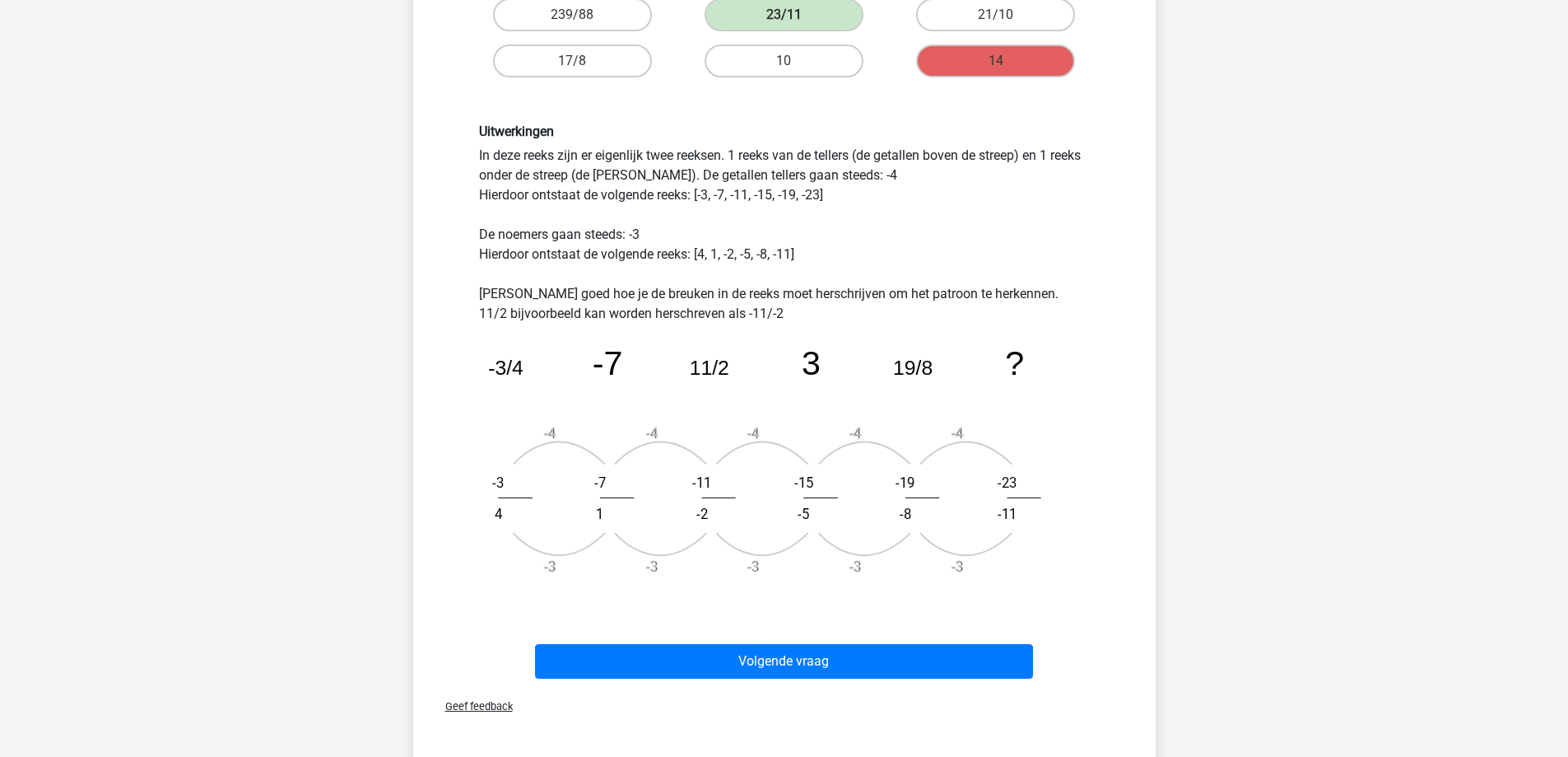
scroll to position [412, 0]
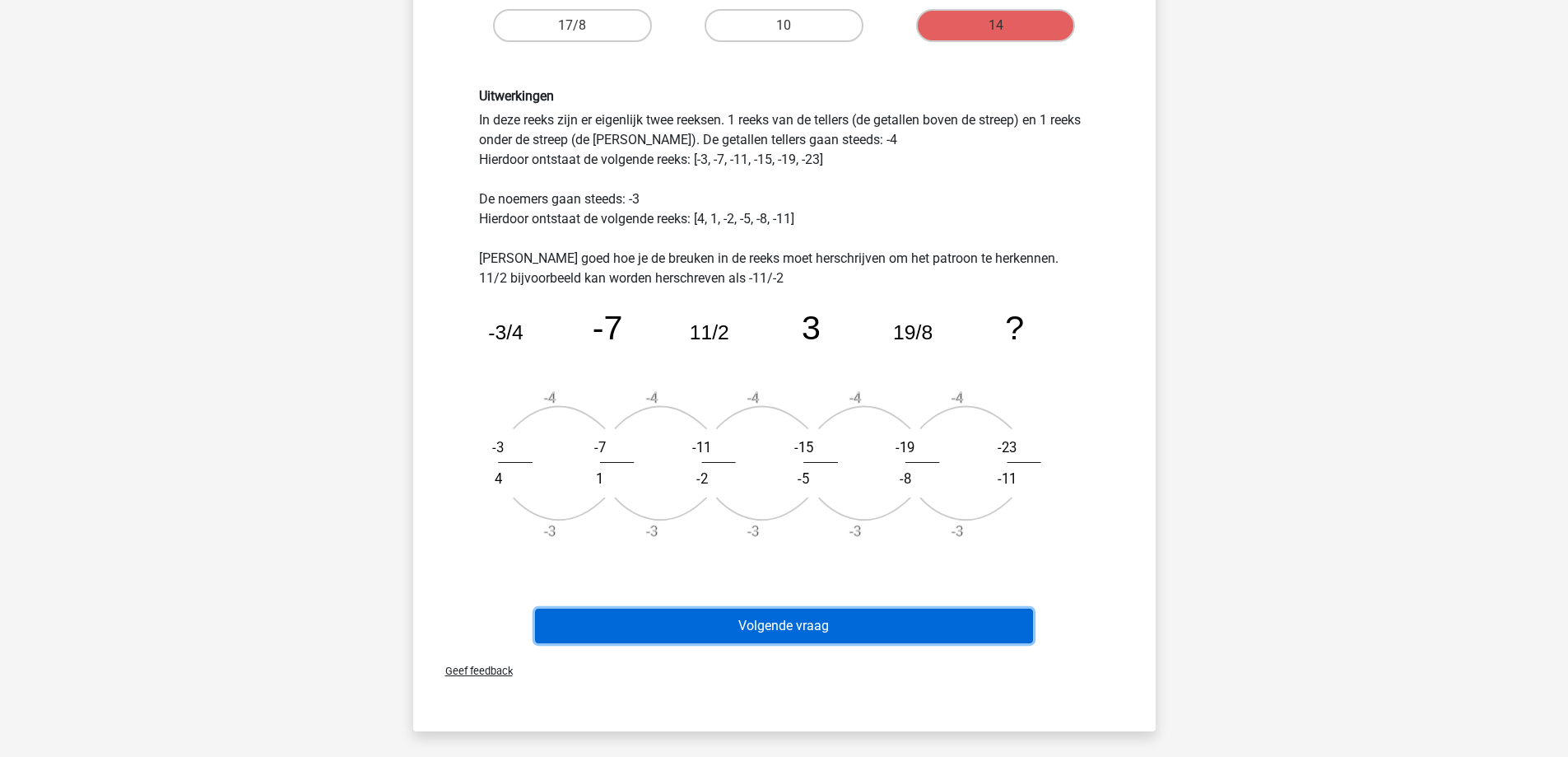
click at [790, 634] on button "Volgende vraag" at bounding box center [784, 626] width 498 height 34
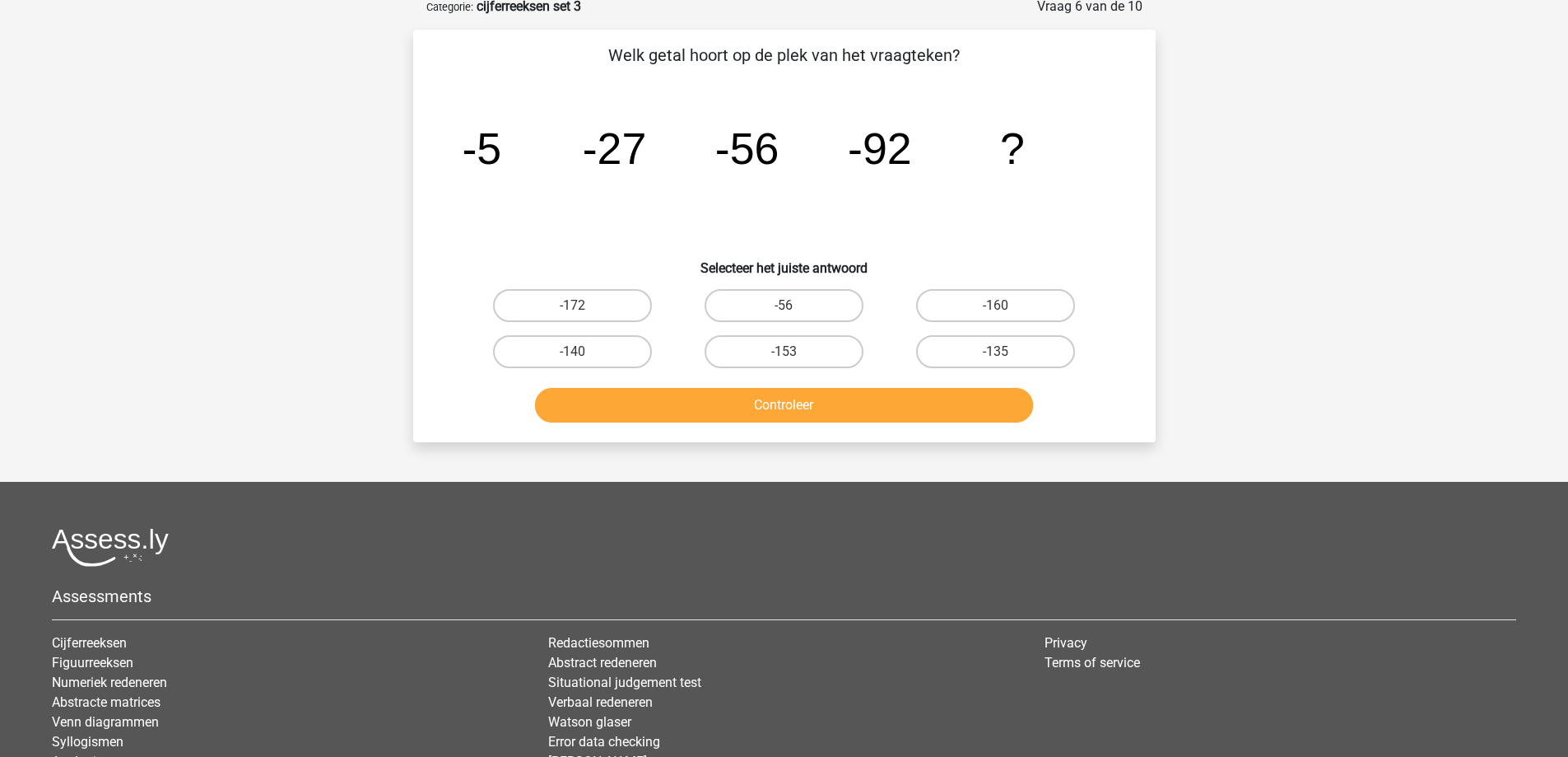
scroll to position [82, 0]
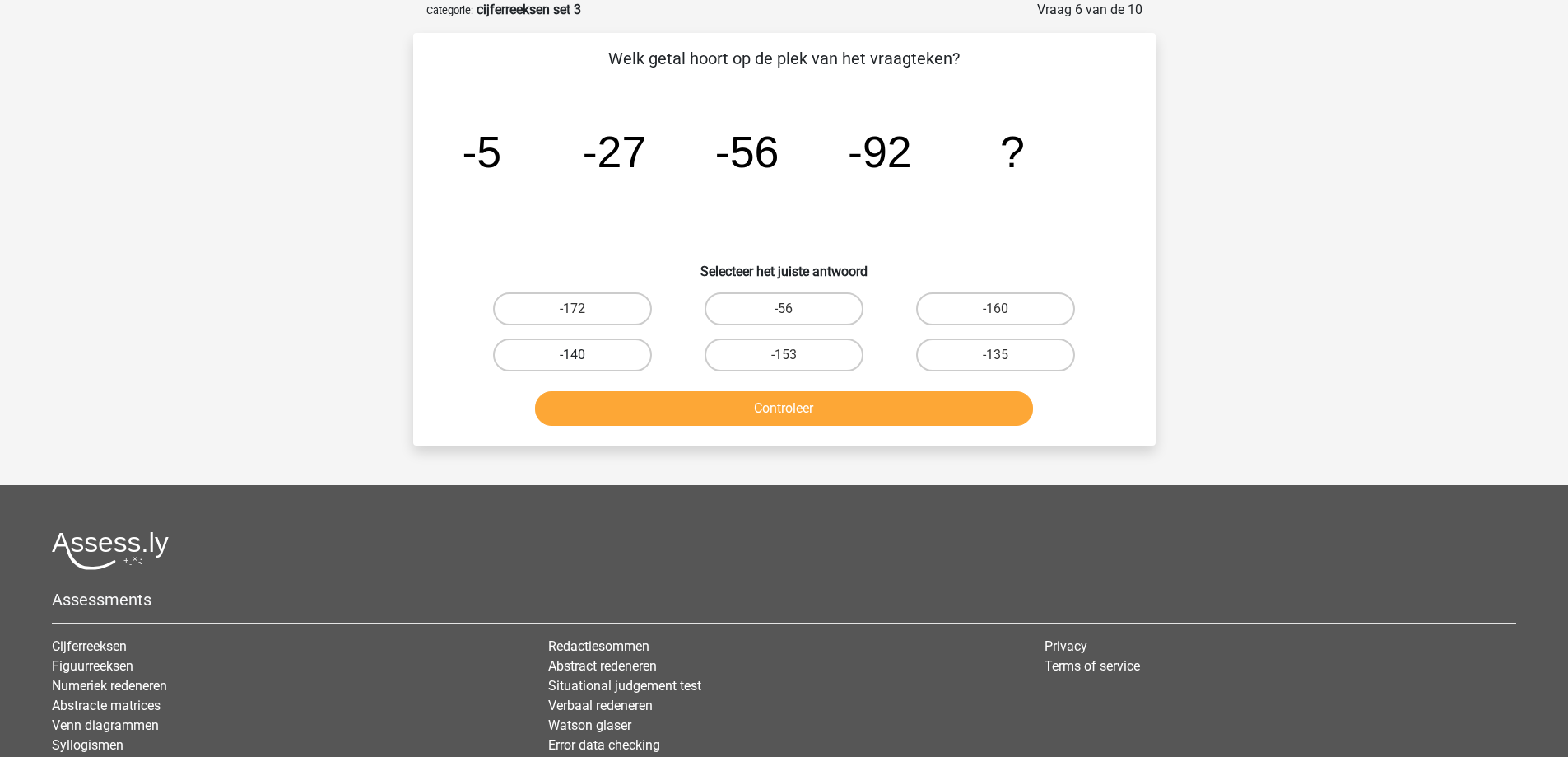
click at [635, 360] on label "-140" at bounding box center [572, 355] width 159 height 33
click at [583, 360] on input "-140" at bounding box center [577, 360] width 10 height 10
radio input "true"
click at [658, 399] on button "Controleer" at bounding box center [784, 408] width 498 height 34
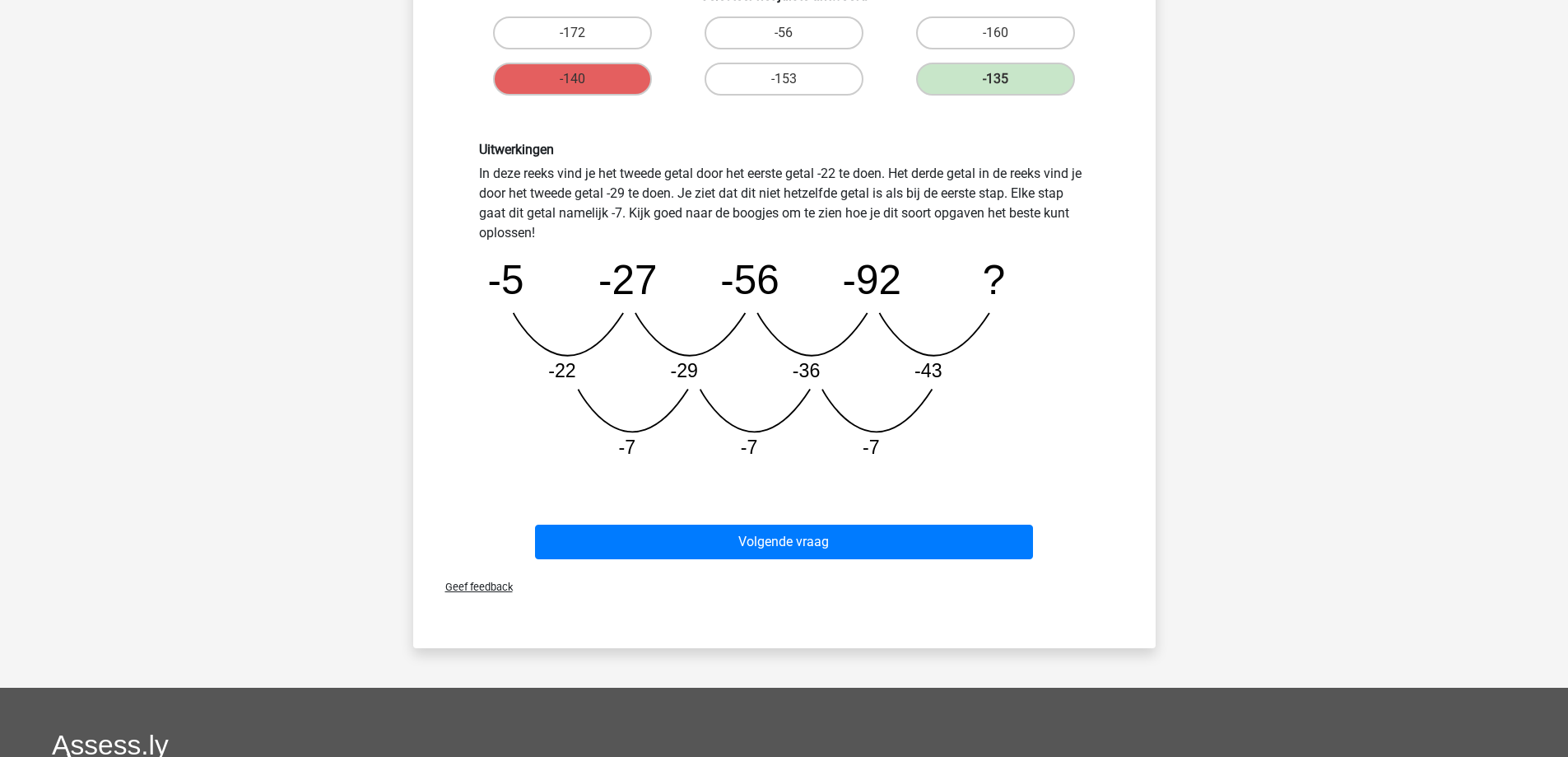
scroll to position [329, 0]
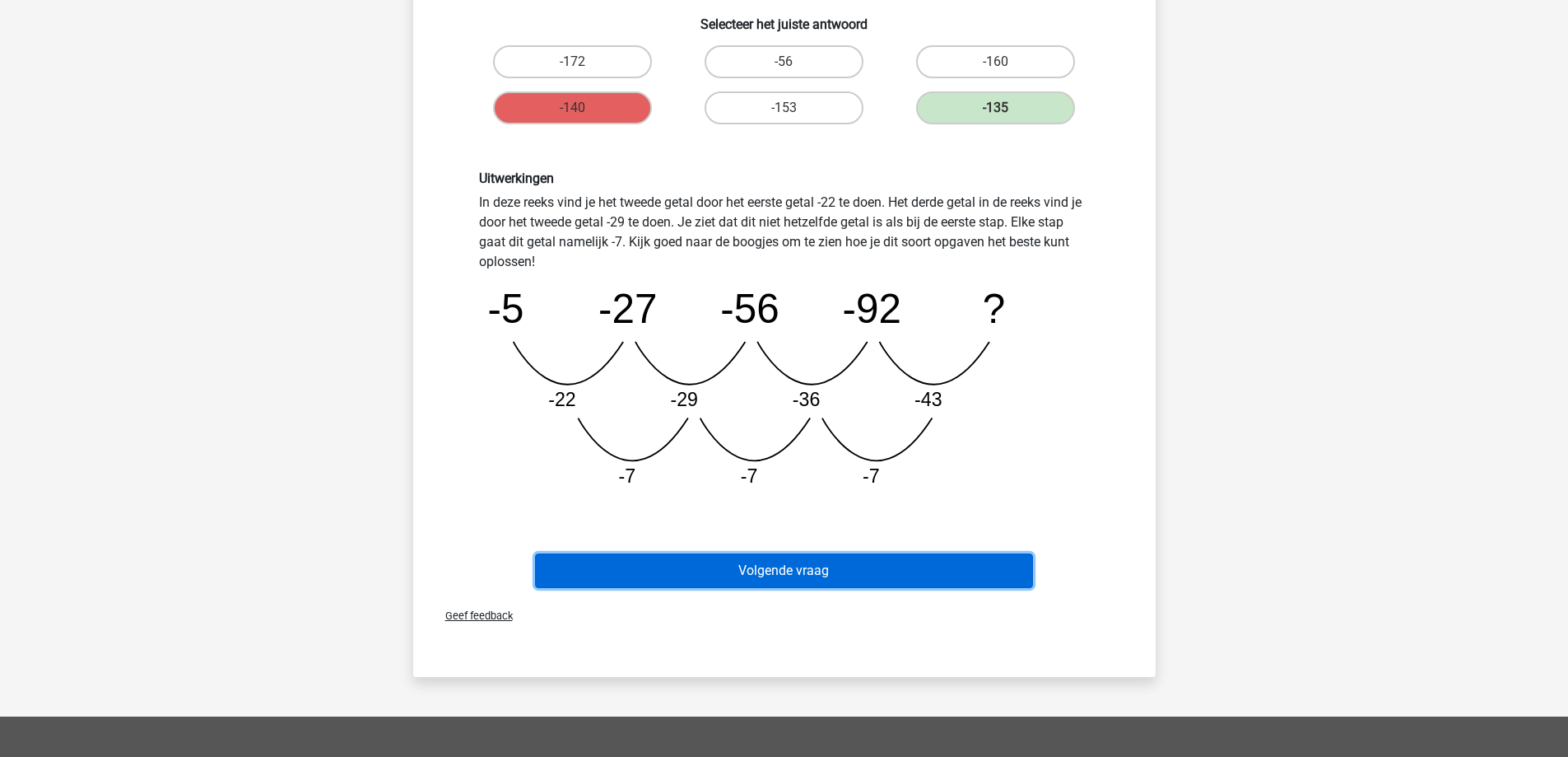
click at [728, 580] on button "Volgende vraag" at bounding box center [784, 571] width 498 height 34
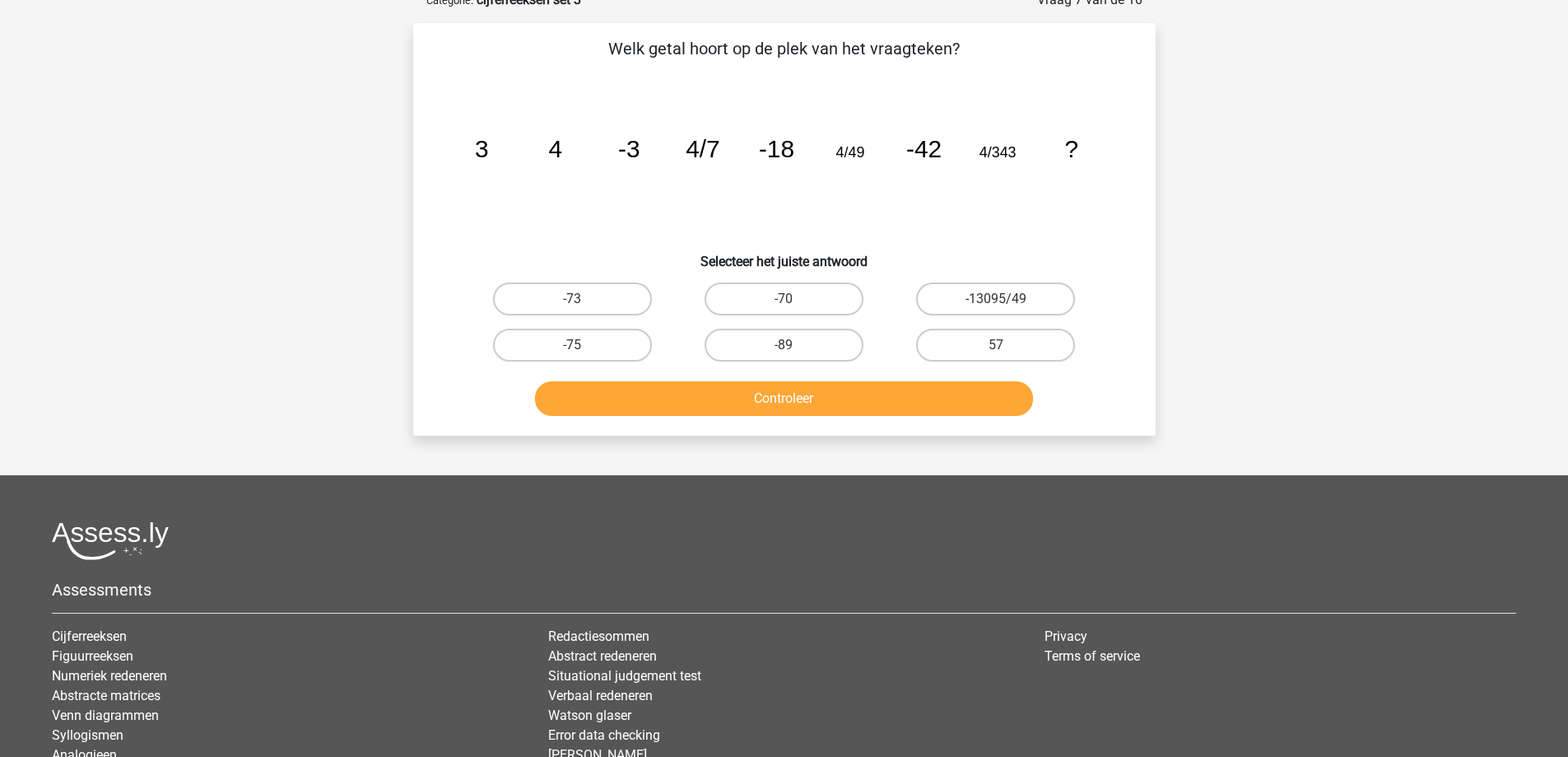
scroll to position [82, 0]
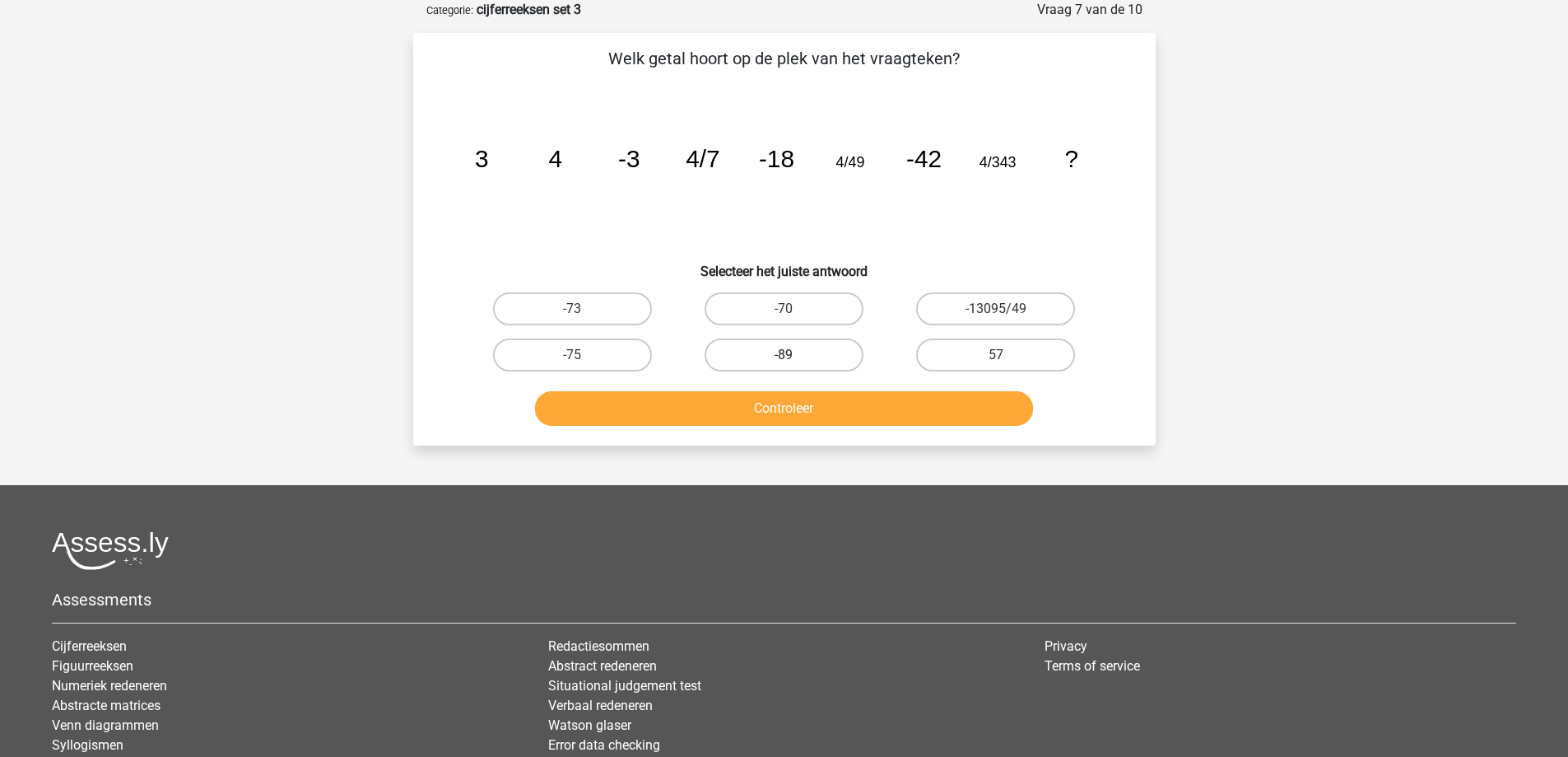
click at [765, 357] on label "-89" at bounding box center [783, 355] width 159 height 33
click at [784, 357] on input "-89" at bounding box center [789, 360] width 10 height 10
radio input "true"
click at [712, 406] on button "Controleer" at bounding box center [784, 408] width 498 height 34
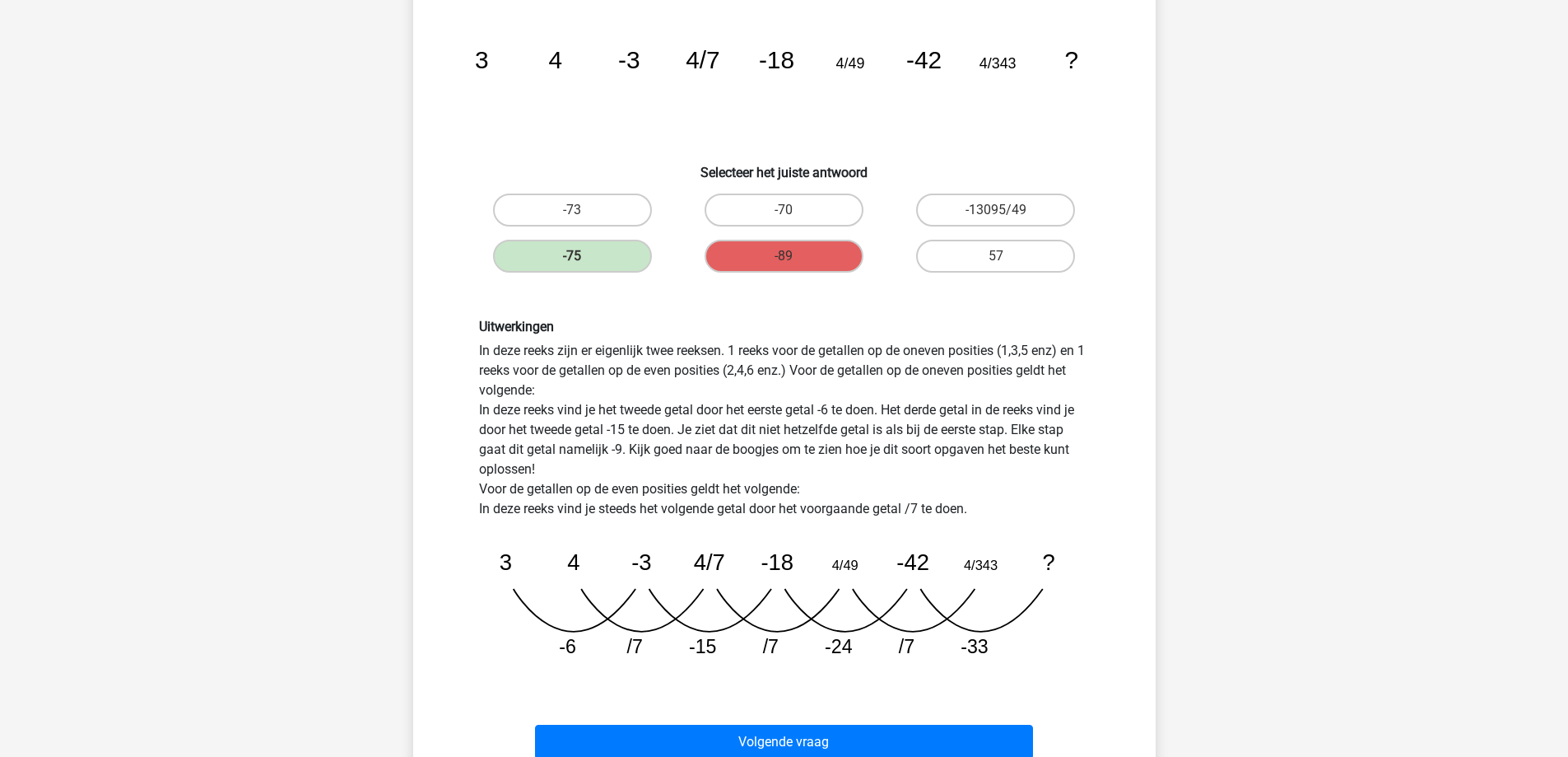
scroll to position [247, 0]
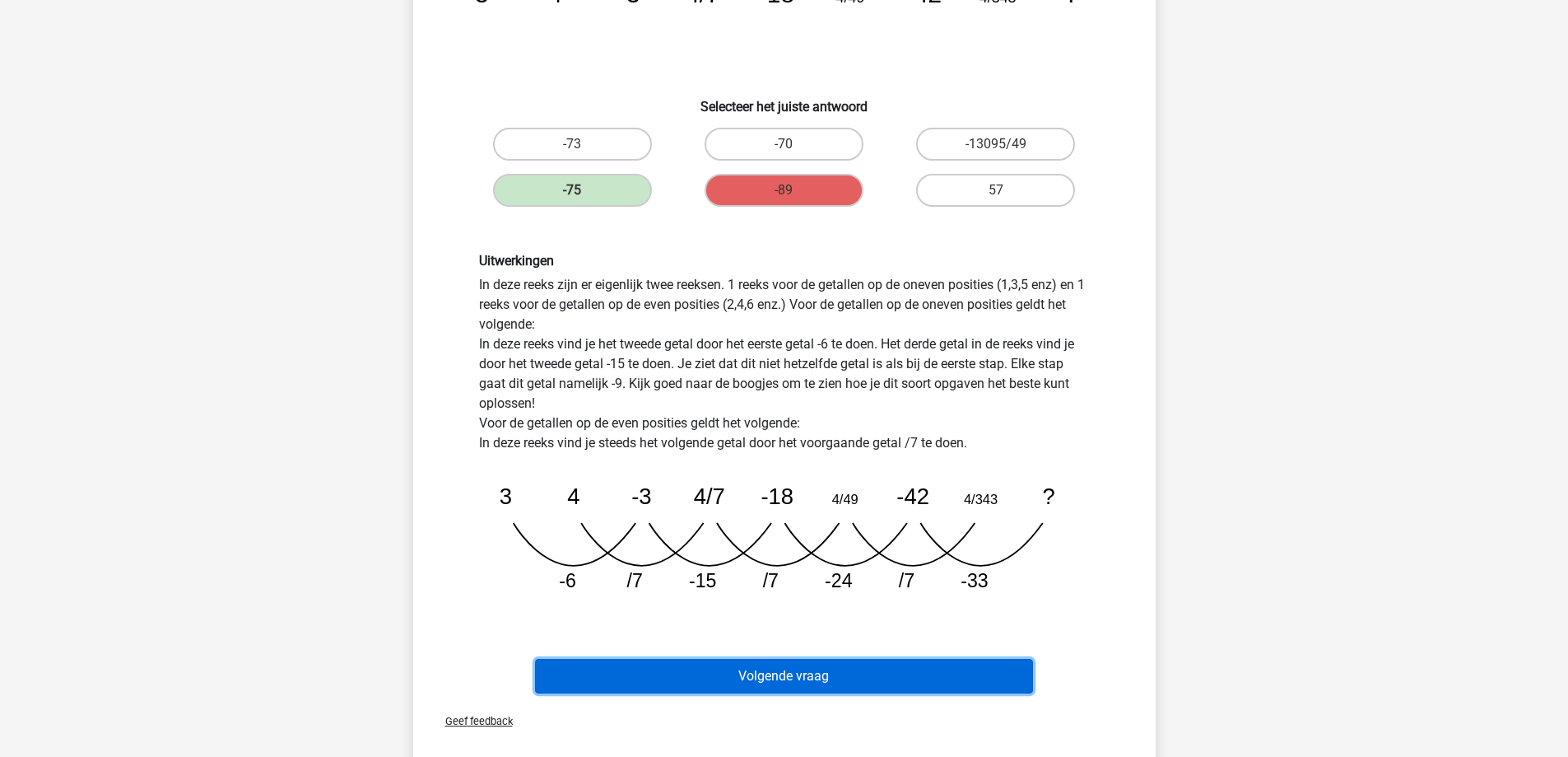
click at [814, 683] on button "Volgende vraag" at bounding box center [784, 676] width 498 height 34
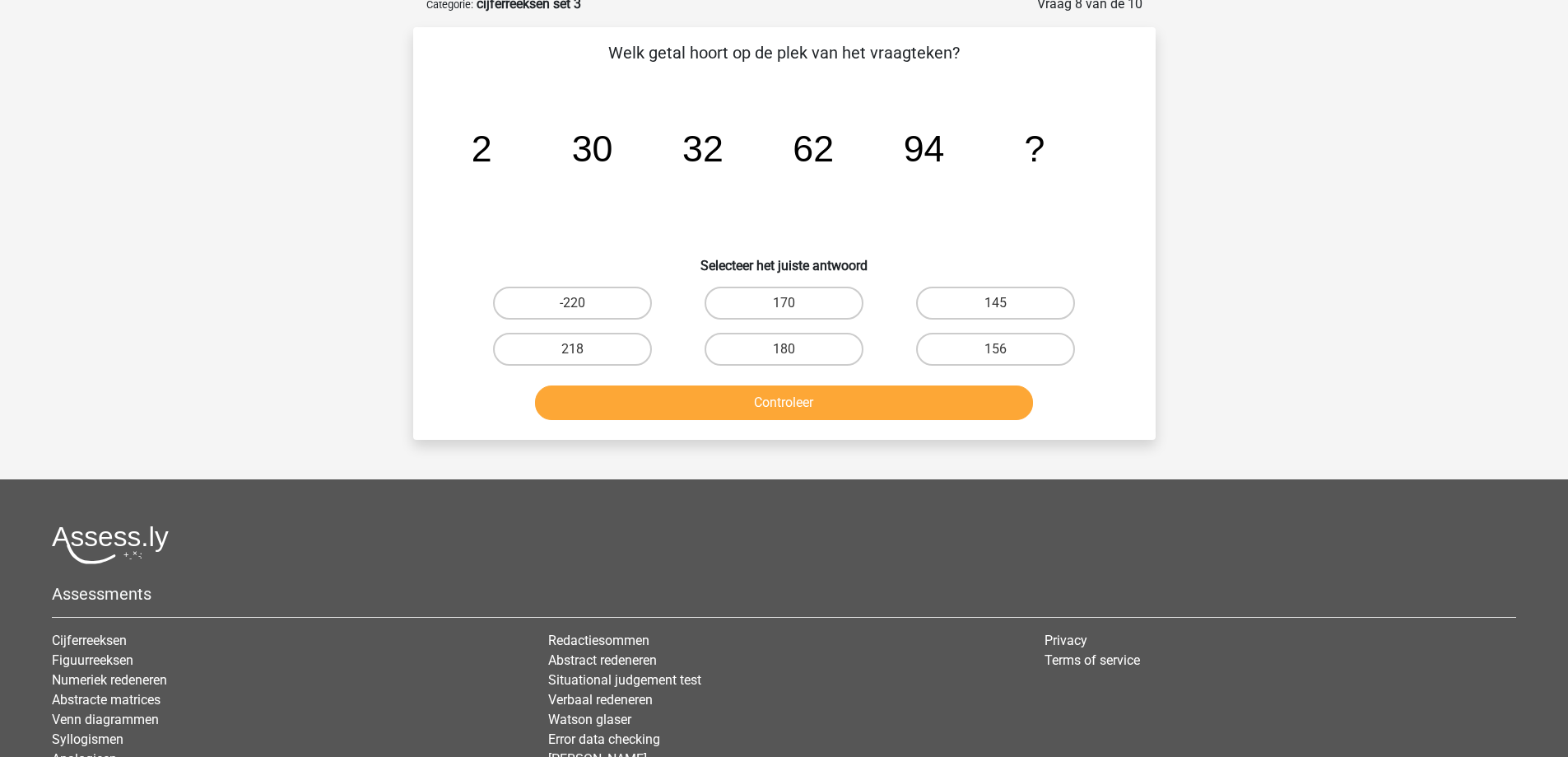
scroll to position [82, 0]
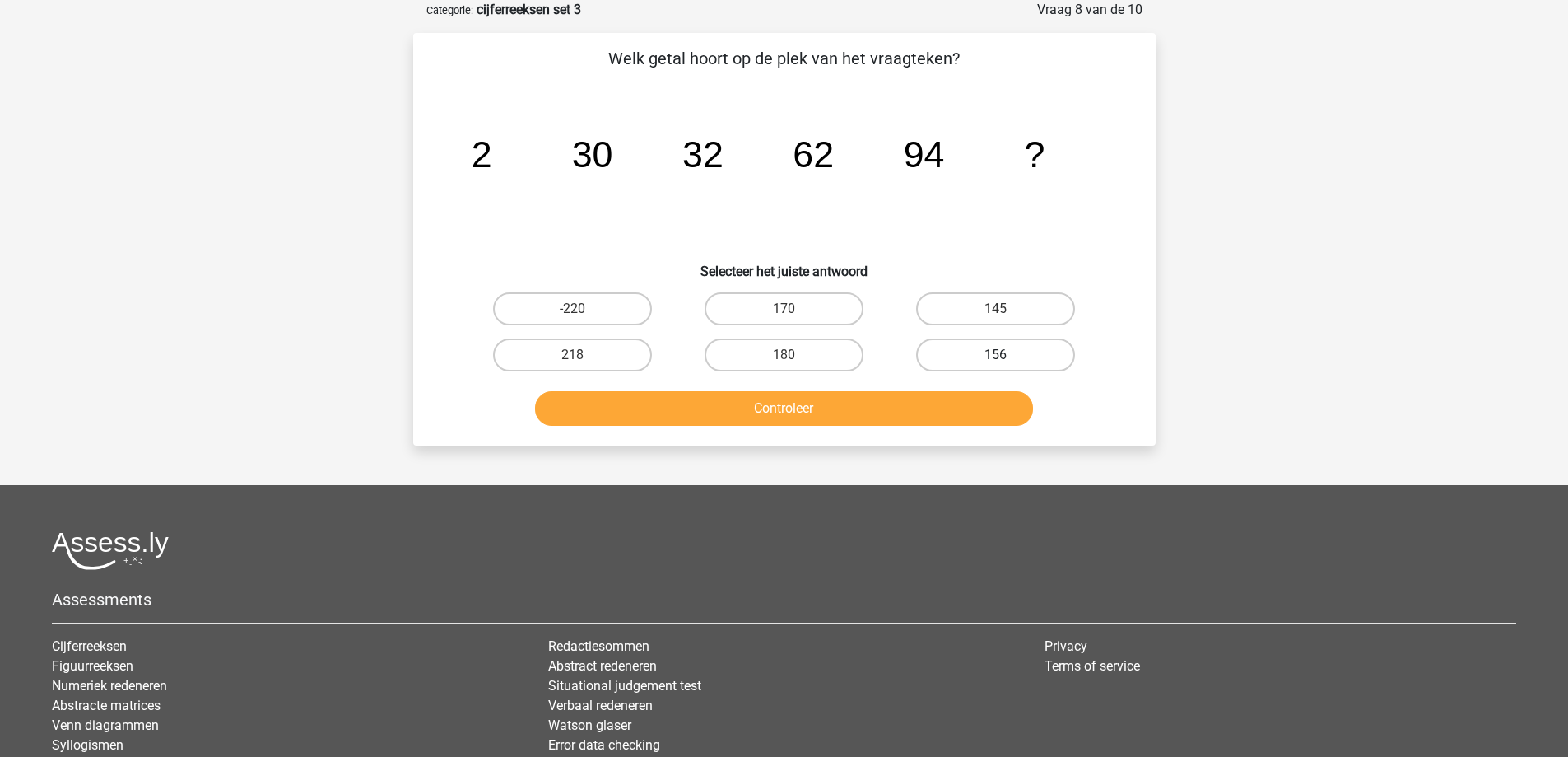
click at [991, 358] on label "156" at bounding box center [995, 355] width 159 height 33
click at [996, 358] on input "156" at bounding box center [1001, 360] width 10 height 10
radio input "true"
click at [767, 418] on button "Controleer" at bounding box center [784, 408] width 498 height 34
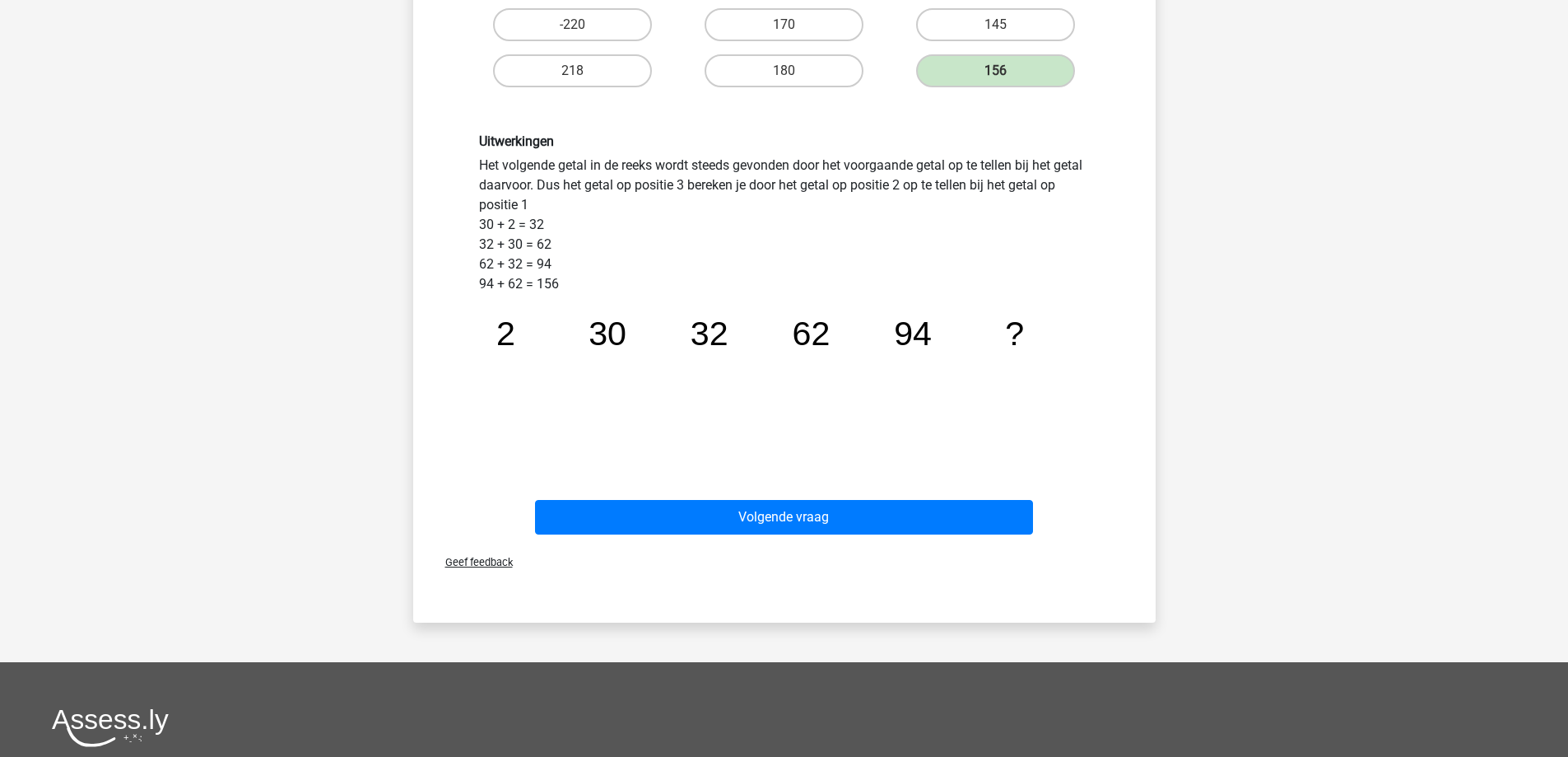
scroll to position [412, 0]
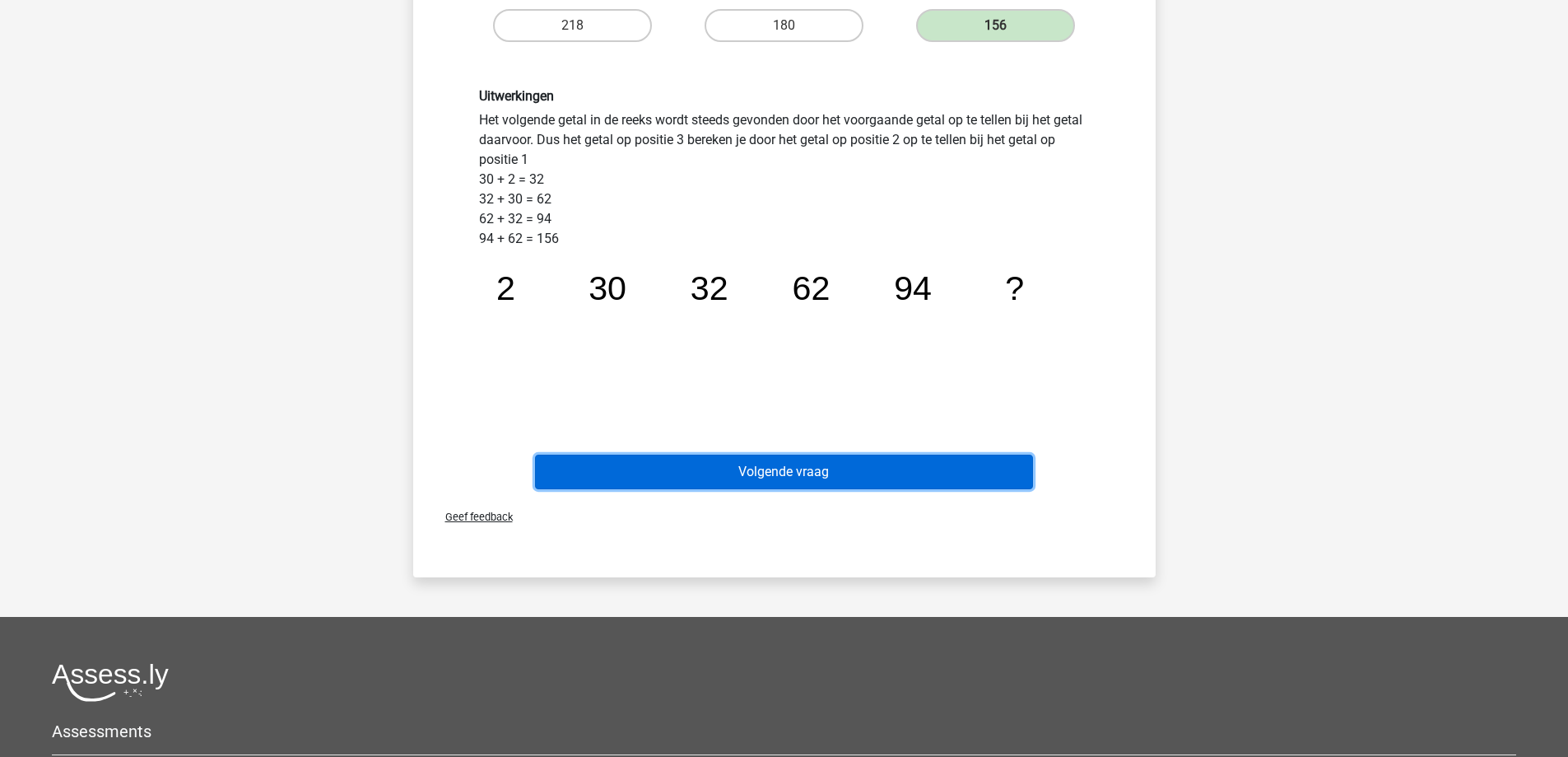
click at [609, 473] on button "Volgende vraag" at bounding box center [784, 472] width 498 height 34
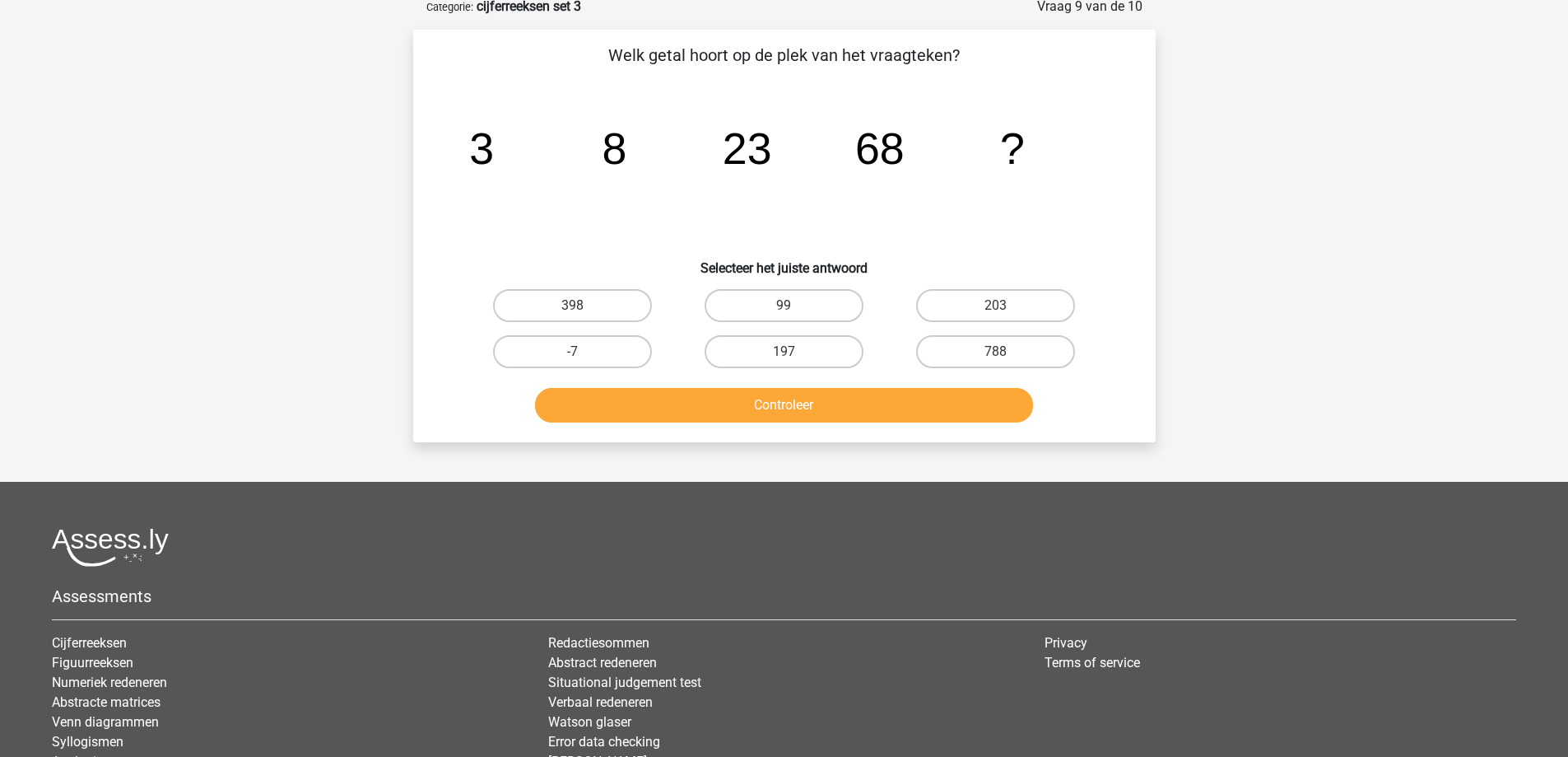
scroll to position [82, 0]
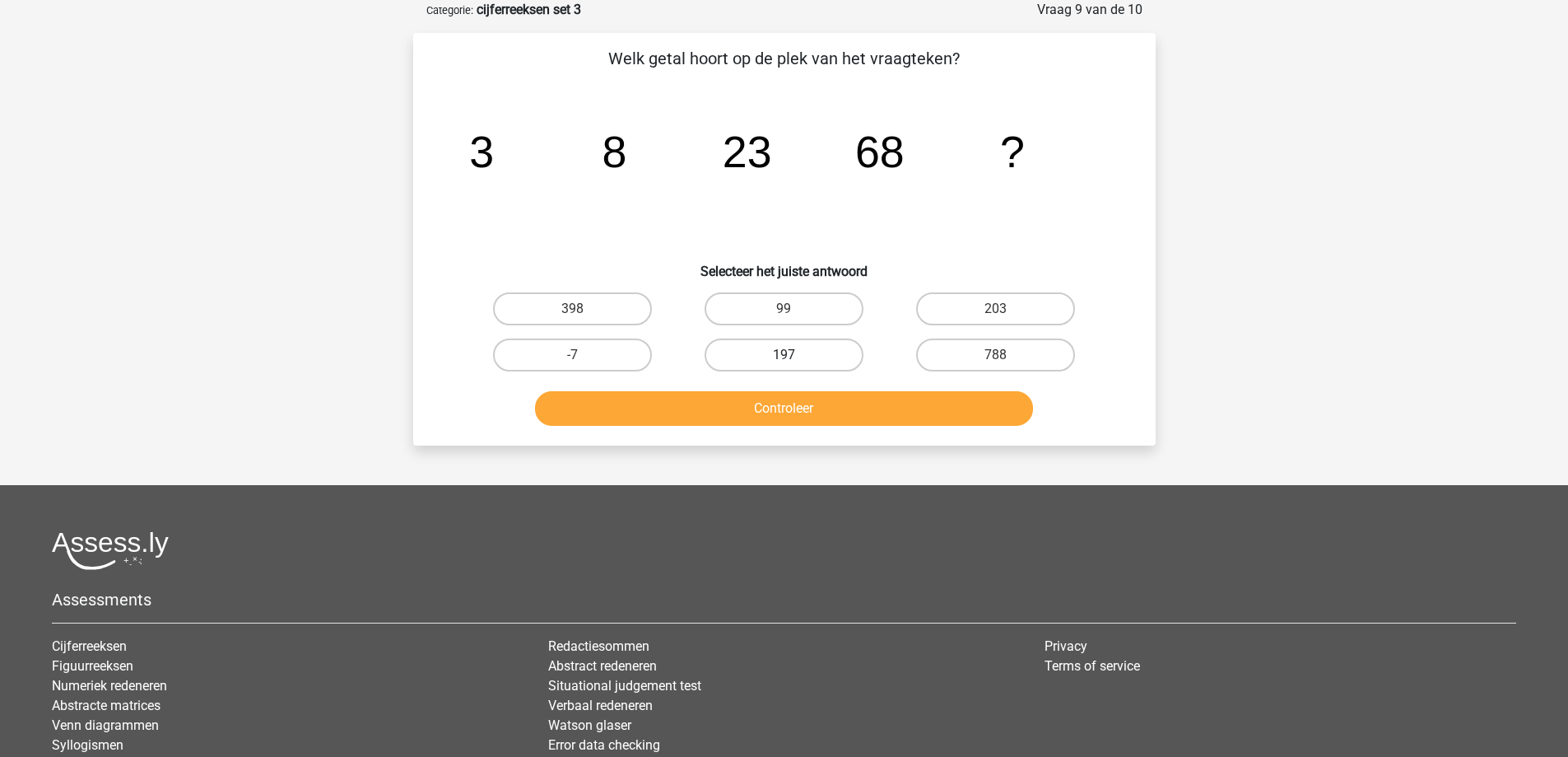
click at [783, 355] on label "197" at bounding box center [783, 355] width 159 height 33
click at [784, 355] on input "197" at bounding box center [789, 360] width 10 height 10
radio input "true"
click at [798, 404] on button "Controleer" at bounding box center [784, 408] width 498 height 34
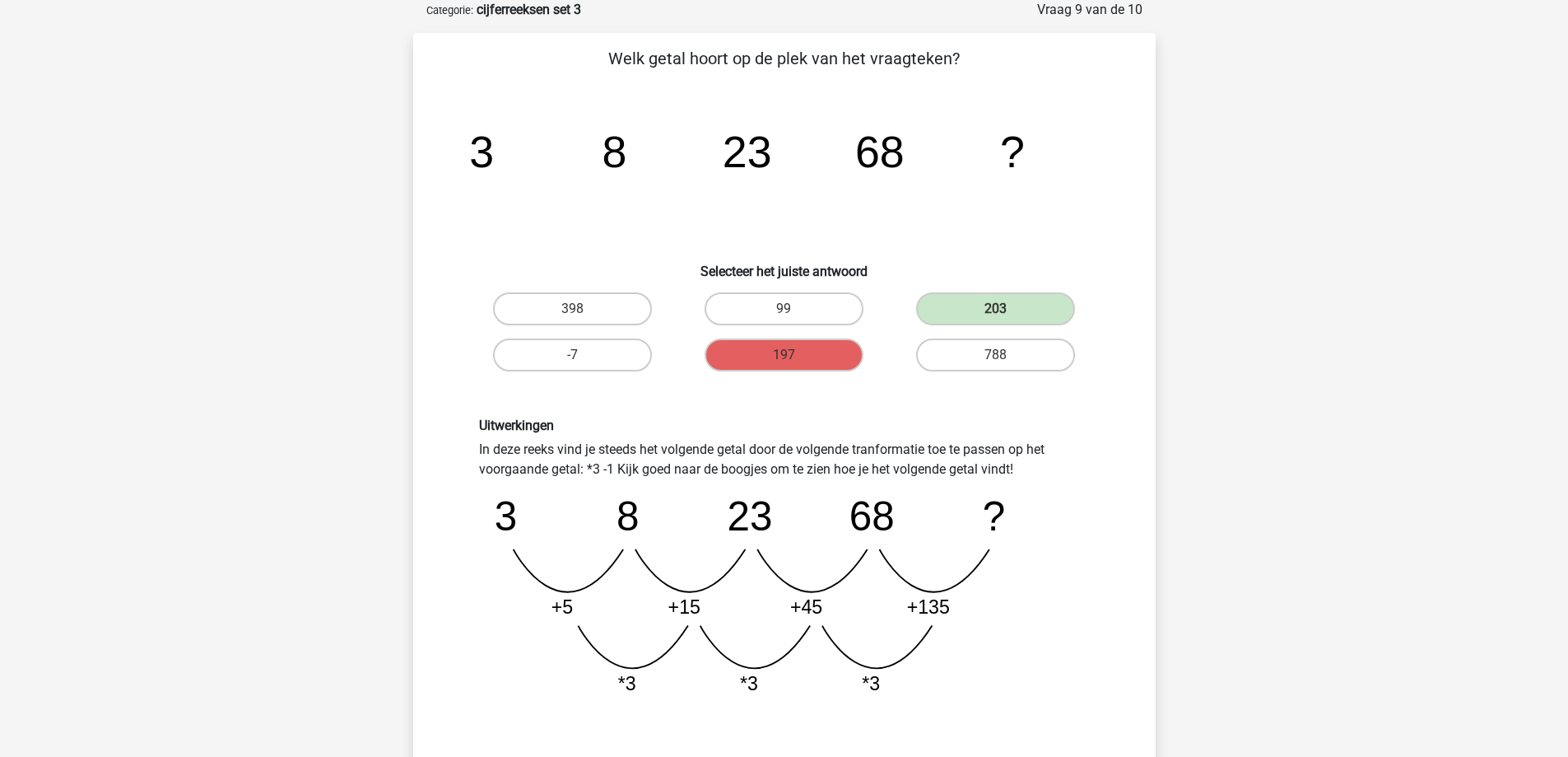
scroll to position [165, 0]
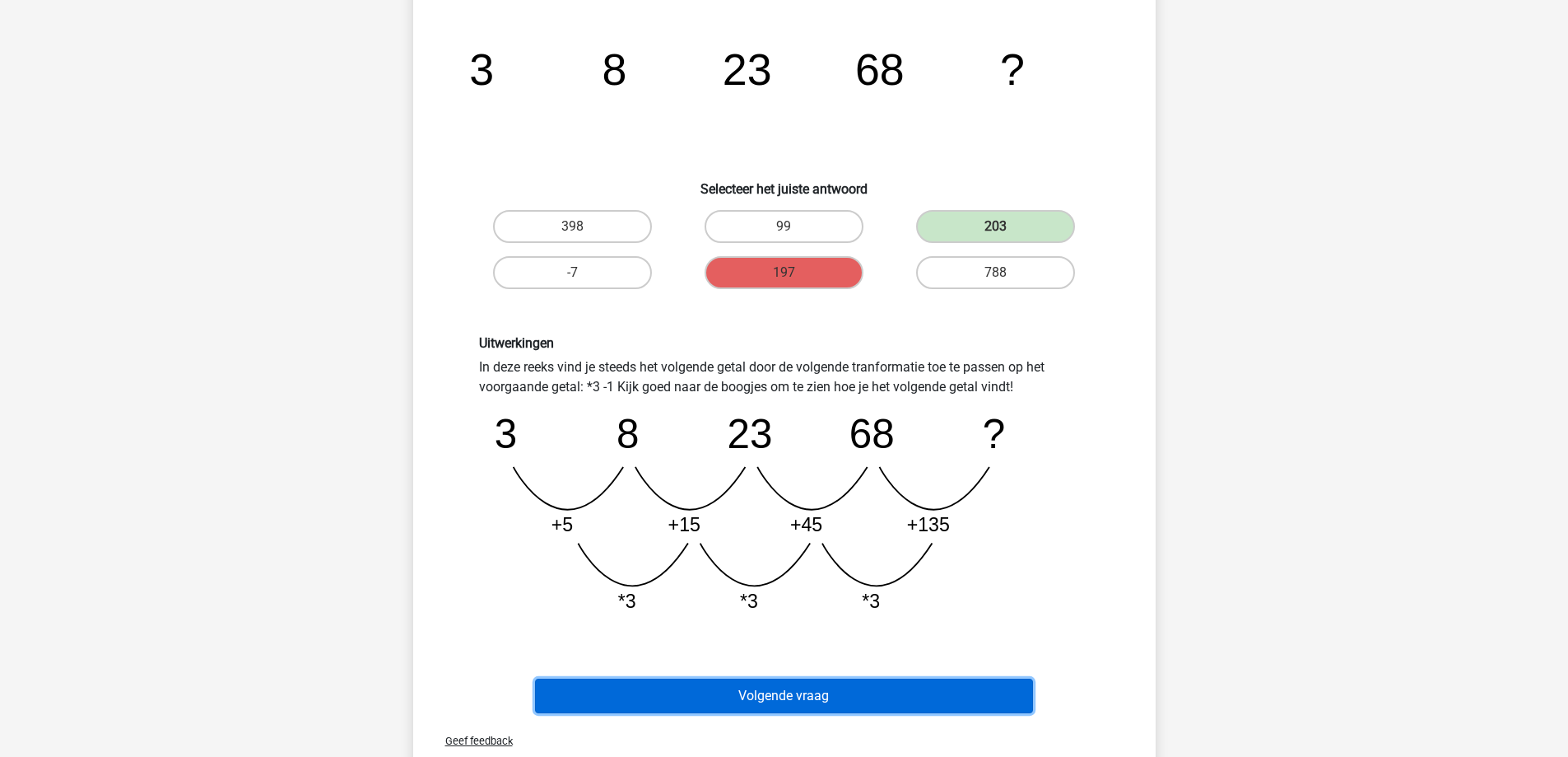
click at [805, 699] on button "Volgende vraag" at bounding box center [784, 696] width 498 height 34
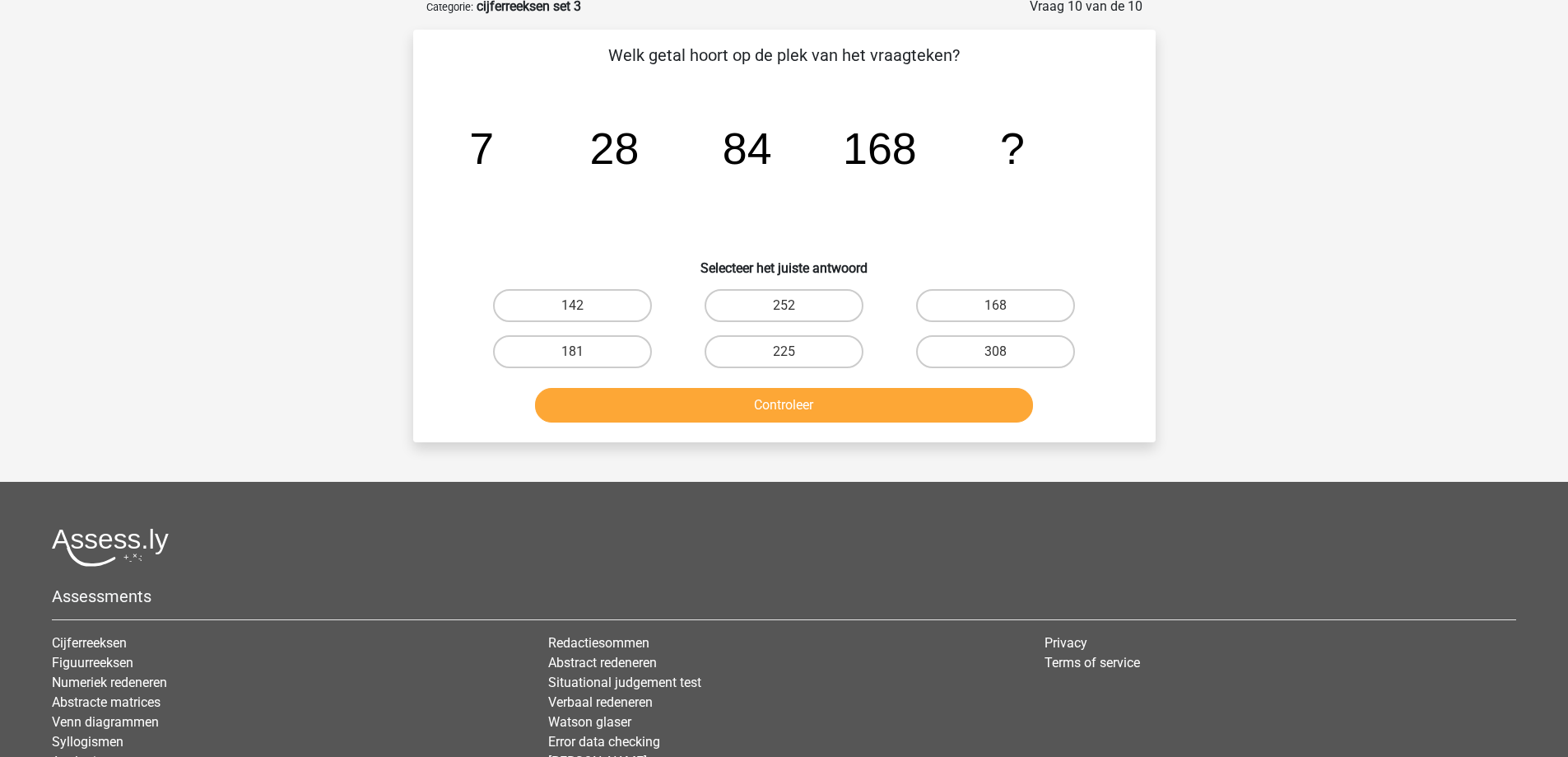
scroll to position [82, 0]
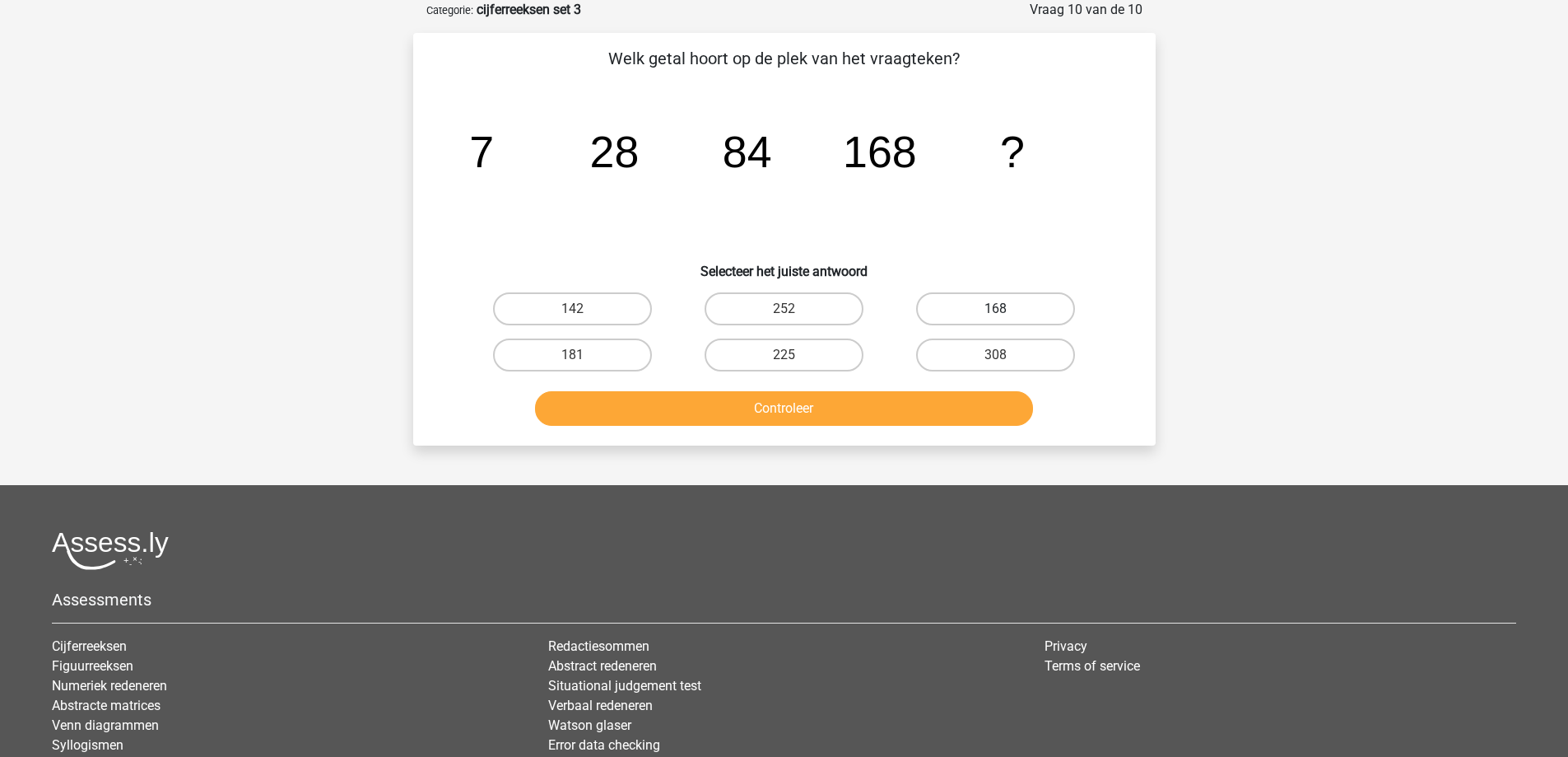
click at [961, 308] on label "168" at bounding box center [995, 308] width 159 height 33
click at [996, 308] on input "168" at bounding box center [1001, 314] width 10 height 10
radio input "true"
click at [873, 404] on button "Controleer" at bounding box center [784, 408] width 498 height 34
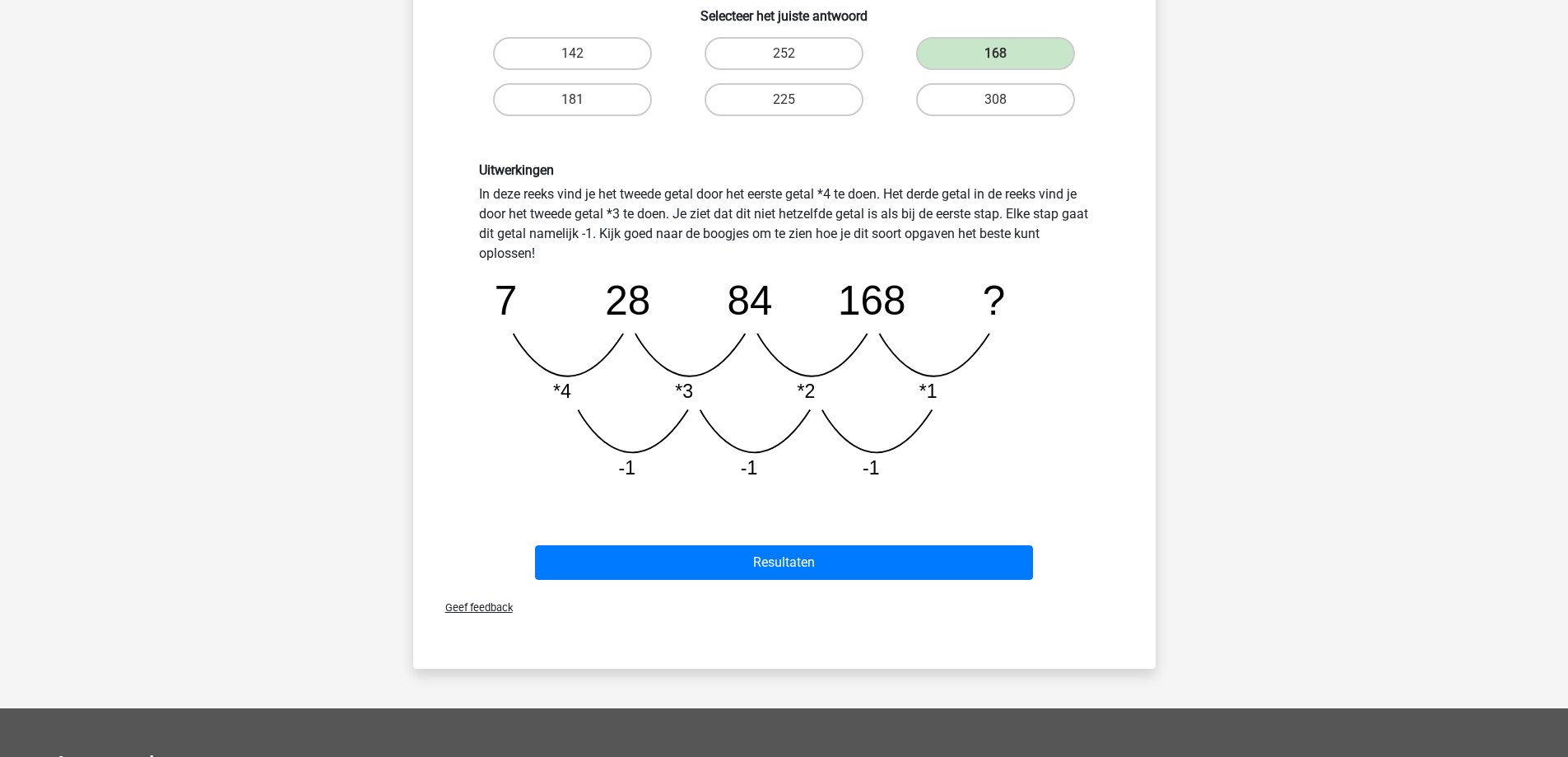
scroll to position [412, 0]
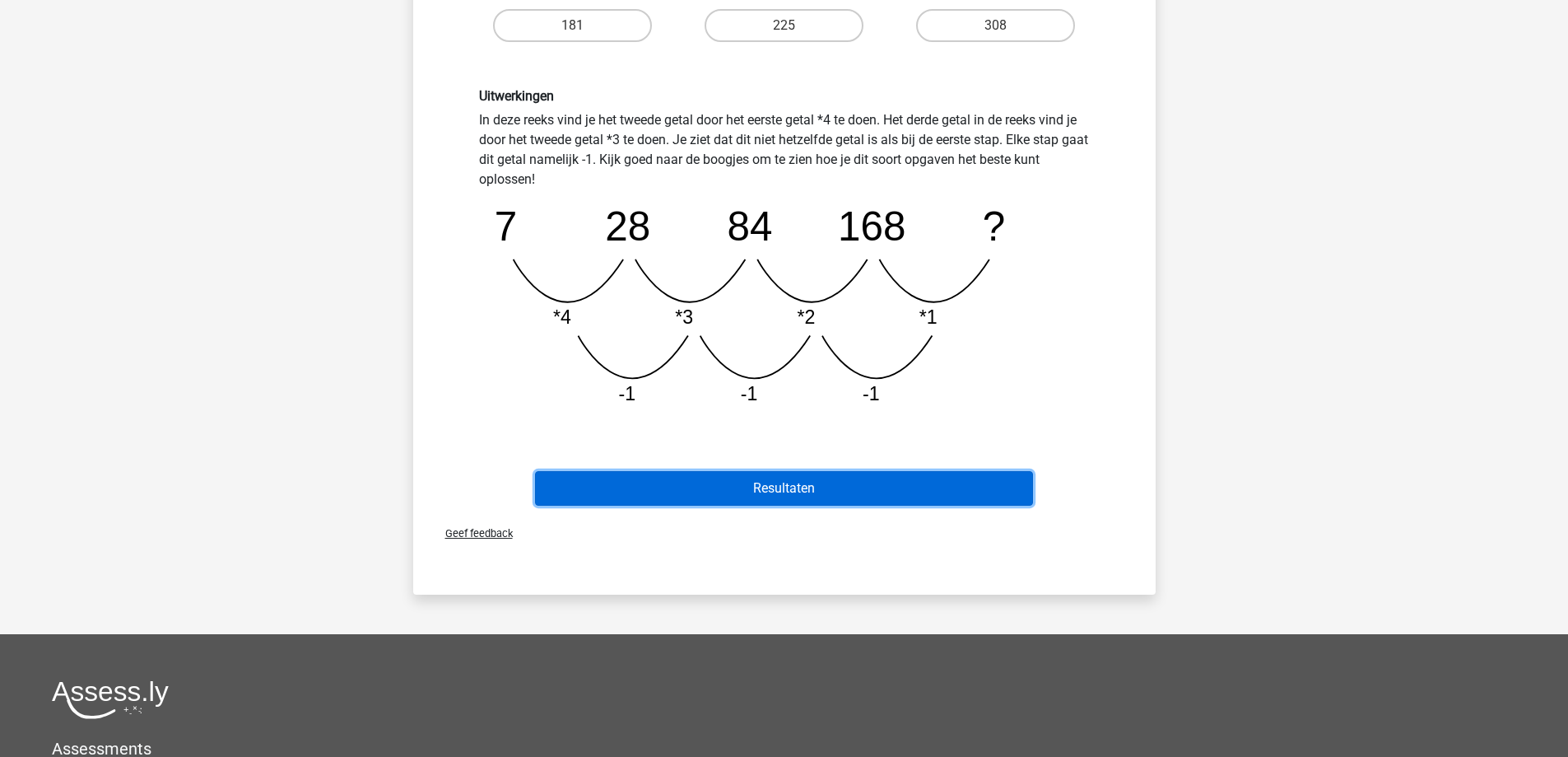
click at [726, 489] on button "Resultaten" at bounding box center [784, 488] width 498 height 34
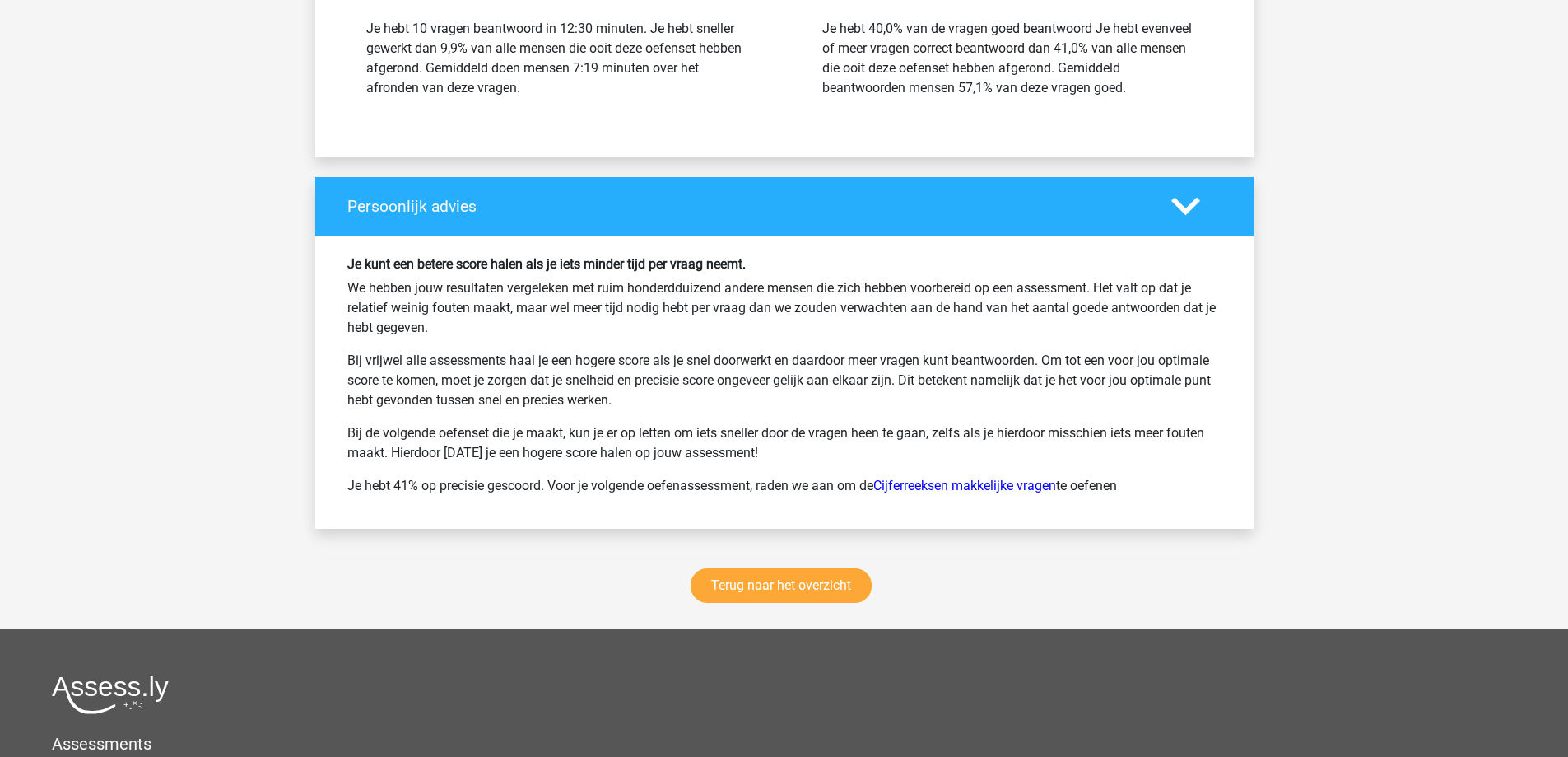
scroll to position [2059, 0]
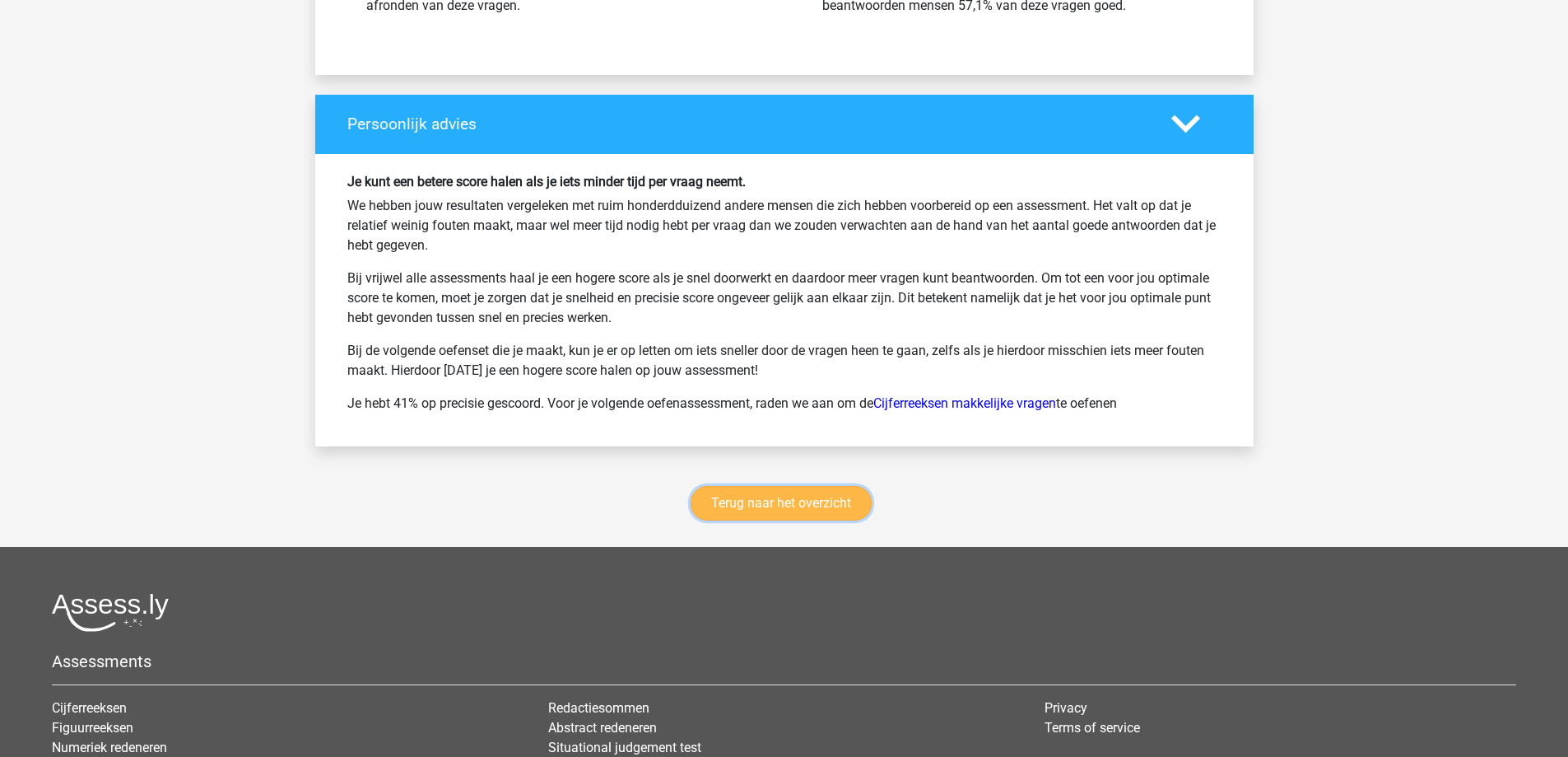
click at [800, 501] on link "Terug naar het overzicht" at bounding box center [781, 504] width 181 height 34
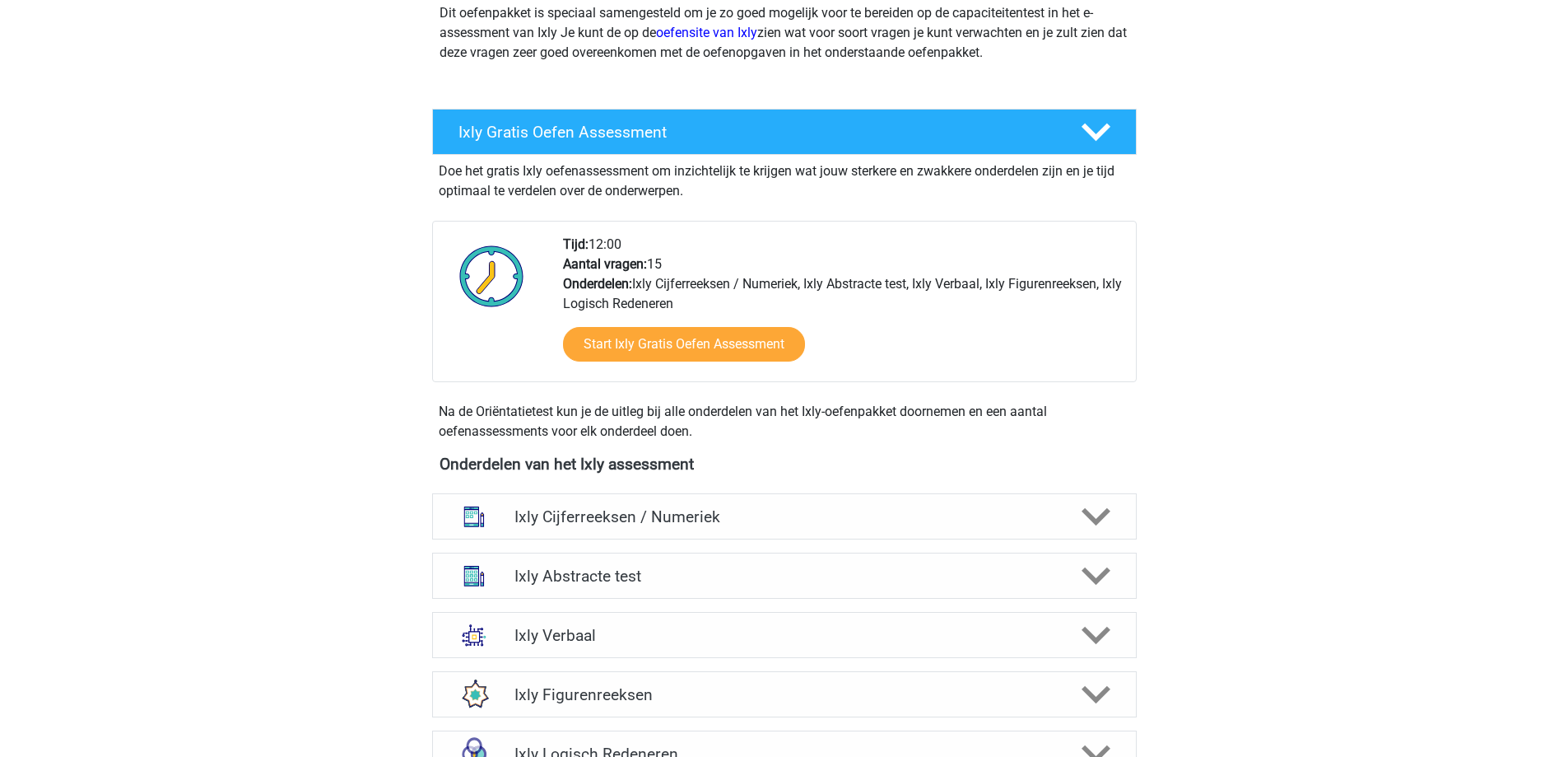
scroll to position [329, 0]
